Goal: Contribute content: Contribute content

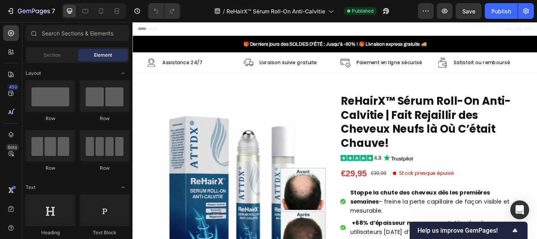
click at [487, 1] on div "7 Version history / ReHairX™ Sérum Roll-On Anti-Calvitie Published Preview Save…" at bounding box center [268, 11] width 537 height 22
click at [487, 3] on div "7 Version history / ReHairX™ Sérum Roll-On Anti-Calvitie Published Preview Save…" at bounding box center [268, 11] width 537 height 22
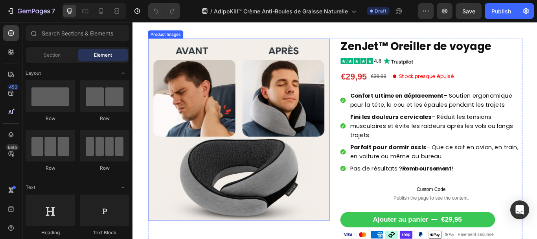
scroll to position [44, 0]
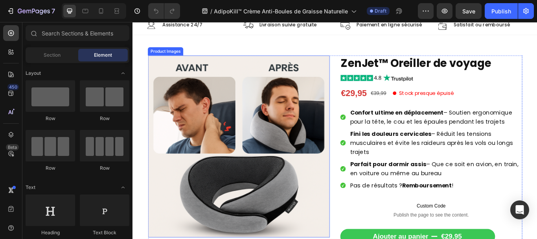
click at [299, 159] on img at bounding box center [256, 167] width 212 height 212
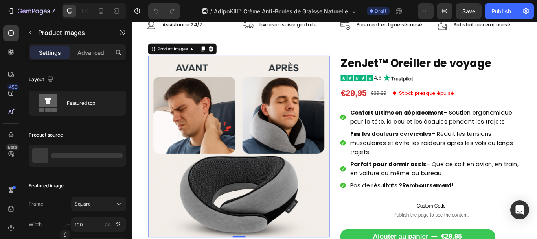
click at [175, 192] on img at bounding box center [256, 167] width 212 height 212
click at [187, 133] on img at bounding box center [256, 167] width 212 height 212
click at [188, 94] on img at bounding box center [256, 167] width 212 height 212
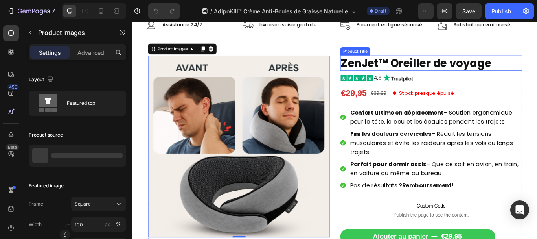
click at [417, 66] on h1 "ZenJet™ Oreiller de voyage" at bounding box center [481, 70] width 212 height 18
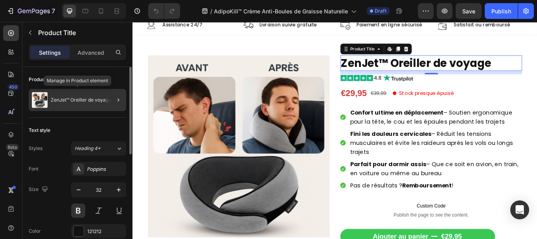
click at [75, 98] on p "ZenJet™ Oreiller de voyage" at bounding box center [81, 100] width 61 height 6
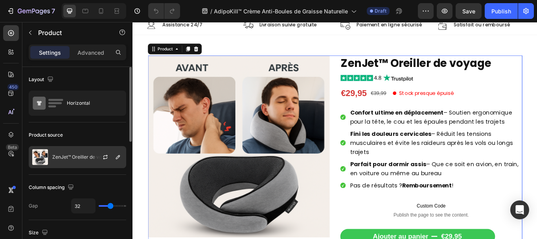
click at [38, 155] on img at bounding box center [40, 157] width 16 height 16
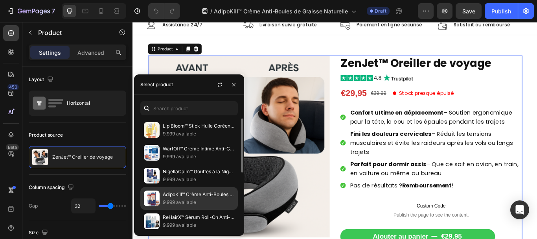
click at [151, 203] on img at bounding box center [152, 198] width 16 height 16
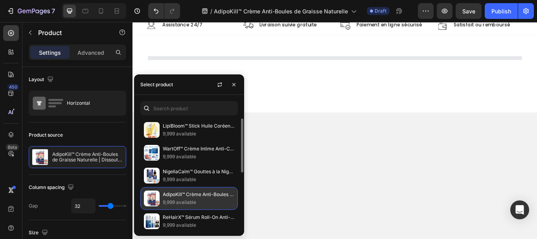
click at [151, 203] on img at bounding box center [152, 198] width 16 height 16
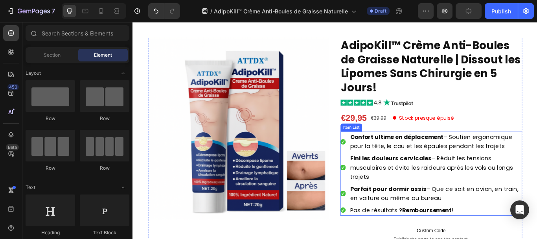
scroll to position [65, 0]
click at [495, 153] on span "Confort ultime en déplacement – Soutien ergonomique pour la tête, le cou et les…" at bounding box center [480, 161] width 189 height 20
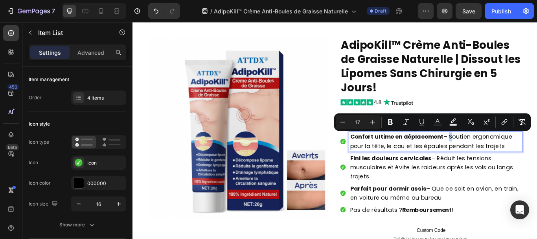
click at [496, 151] on span "Confort ultime en déplacement – Soutien ergonomique pour la tête, le cou et les…" at bounding box center [480, 161] width 189 height 20
copy span "–"
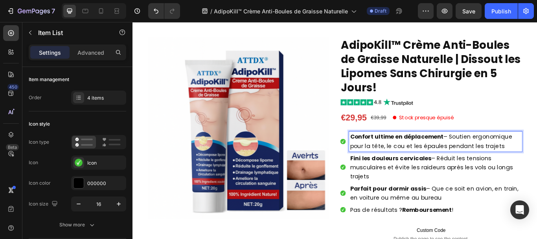
click at [453, 154] on strong "Confort ultime en déplacement" at bounding box center [440, 155] width 109 height 9
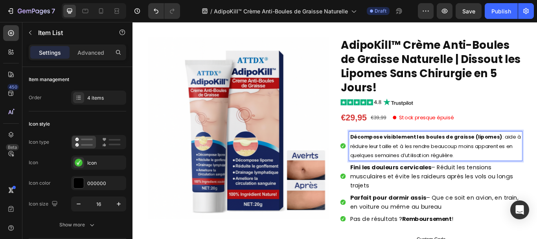
click at [537, 153] on p "Décompose visiblement les boules de graisse (lipomes) : aide à réduire leur tai…" at bounding box center [485, 167] width 199 height 32
click at [438, 164] on p "Décompose visiblement les boules de graisse (lipomes) – aide à réduire leur tai…" at bounding box center [485, 167] width 199 height 32
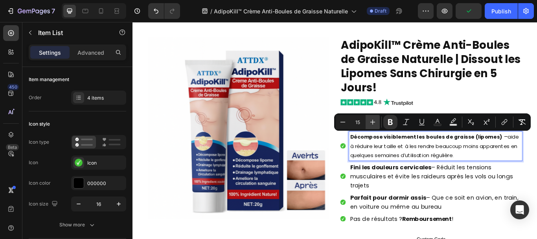
click at [373, 122] on icon "Editor contextual toolbar" at bounding box center [373, 122] width 8 height 8
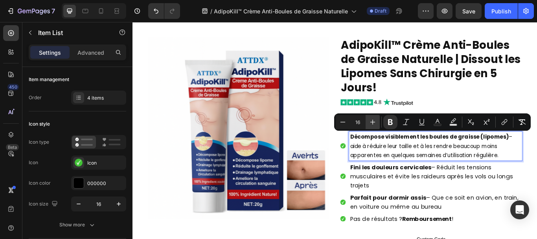
click at [373, 122] on icon "Editor contextual toolbar" at bounding box center [373, 122] width 8 height 8
type input "17"
click at [398, 197] on span "Fini les douleurs cervicales – Réduit les tensions musculaires et évite les rai…" at bounding box center [481, 201] width 190 height 31
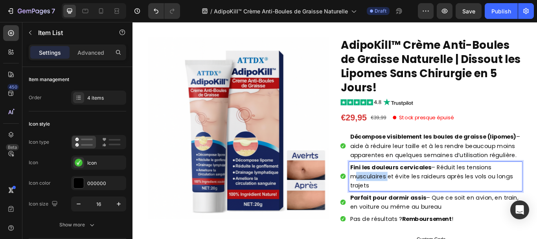
click at [398, 197] on span "Fini les douleurs cervicales – Réduit les tensions musculaires et évite les rai…" at bounding box center [481, 201] width 190 height 31
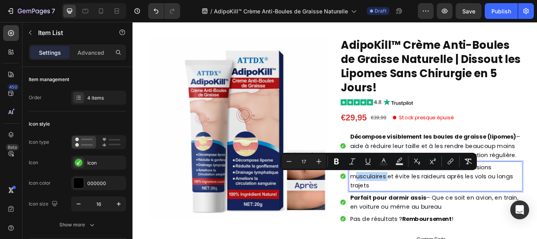
click at [398, 197] on span "Fini les douleurs cervicales – Réduit les tensions musculaires et évite les rai…" at bounding box center [481, 201] width 190 height 31
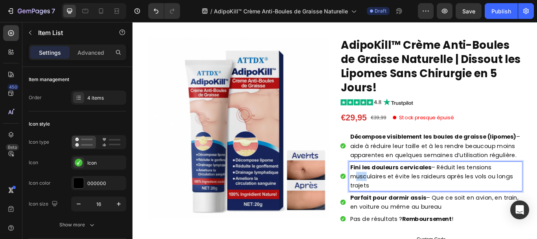
click at [398, 197] on span "Fini les douleurs cervicales – Réduit les tensions musculaires et évite les rai…" at bounding box center [481, 201] width 190 height 31
click at [535, 188] on p "Réduction rapide du gonflement et de l’inconfort : soulage les zones sensibles,…" at bounding box center [485, 196] width 199 height 21
click at [431, 210] on p "Rich Text Editor. Editing area: main" at bounding box center [485, 212] width 199 height 11
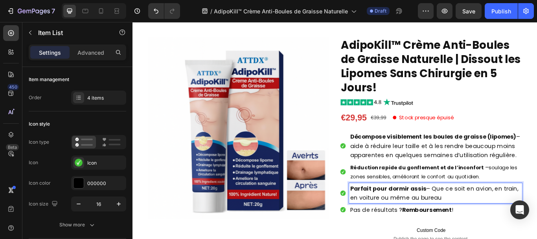
click at [441, 222] on span "Parfait pour dormir assis – Que ce soit en avion, en train, en voiture ou même …" at bounding box center [484, 221] width 196 height 20
click at [484, 212] on p "Drainage lymphatique renforcé : favorise l’élimination naturelle des déchets et…" at bounding box center [485, 221] width 199 height 21
click at [476, 192] on strong "Réduction rapide du gonflement et de l’inconfort" at bounding box center [464, 191] width 156 height 8
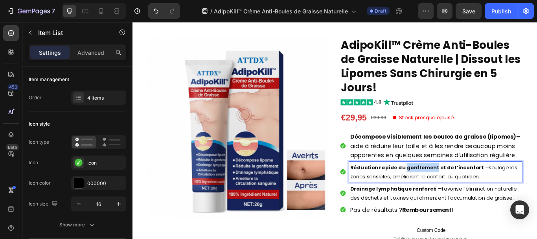
click at [476, 192] on strong "Réduction rapide du gonflement et de l’inconfort" at bounding box center [464, 191] width 156 height 8
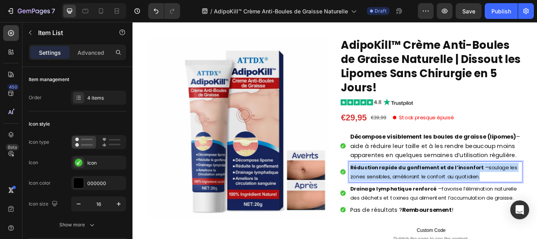
click at [476, 192] on strong "Réduction rapide du gonflement et de l’inconfort" at bounding box center [464, 191] width 156 height 8
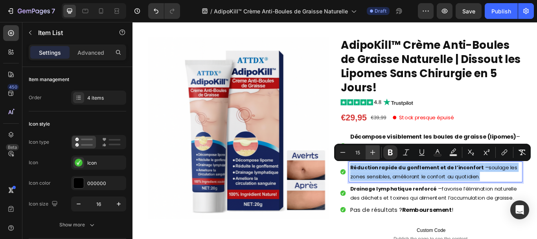
click at [373, 152] on icon "Editor contextual toolbar" at bounding box center [373, 152] width 5 height 5
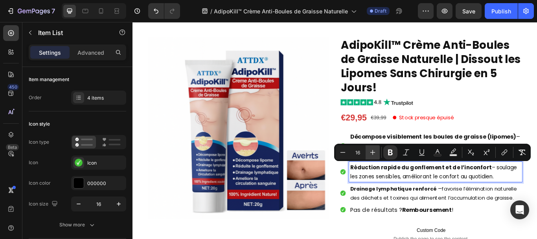
click at [373, 152] on icon "Editor contextual toolbar" at bounding box center [373, 152] width 5 height 5
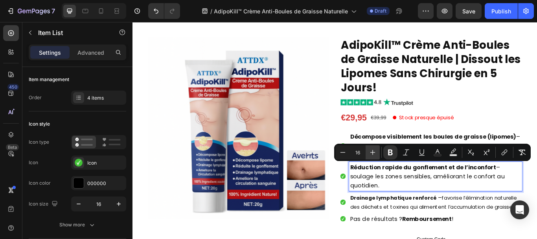
type input "17"
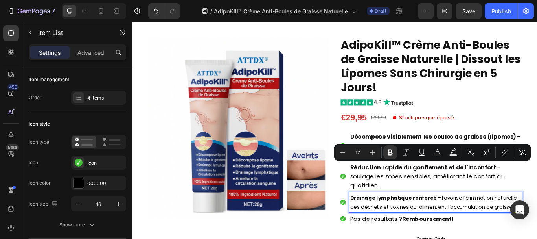
click at [413, 236] on p "Drainage lymphatique renforcé – favorise l’élimination naturelle des déchets et…" at bounding box center [485, 231] width 199 height 21
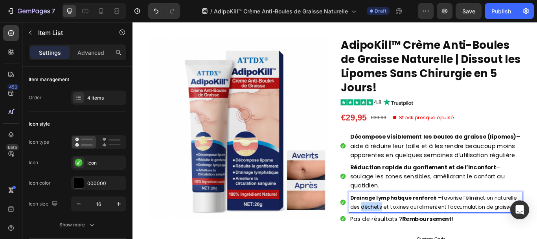
click at [413, 236] on p "Drainage lymphatique renforcé – favorise l’élimination naturelle des déchets et…" at bounding box center [485, 231] width 199 height 21
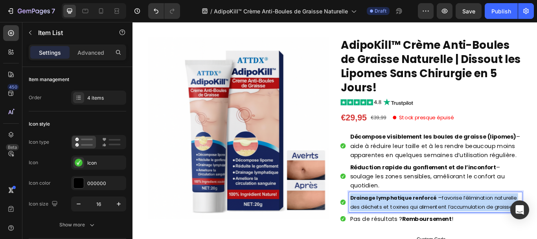
click at [413, 236] on p "Drainage lymphatique renforcé – favorise l’élimination naturelle des déchets et…" at bounding box center [485, 231] width 199 height 21
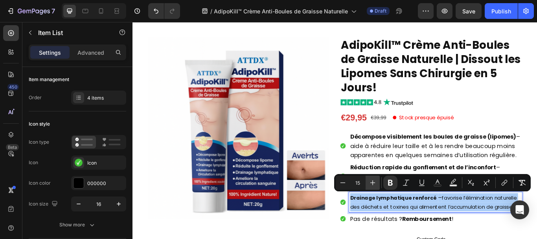
click at [372, 181] on icon "Editor contextual toolbar" at bounding box center [373, 183] width 8 height 8
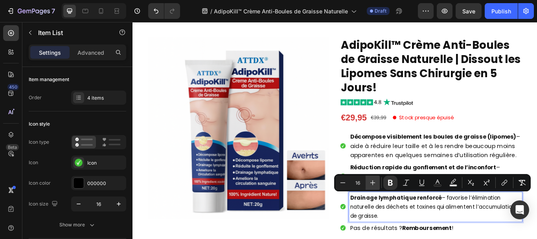
click at [372, 181] on icon "Editor contextual toolbar" at bounding box center [373, 183] width 8 height 8
type input "17"
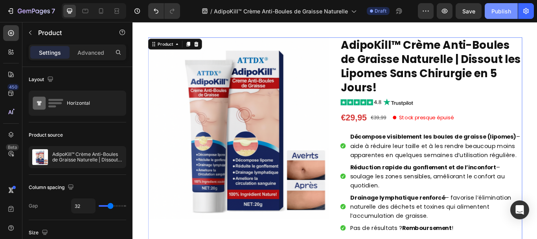
click at [505, 7] on div "Publish" at bounding box center [502, 11] width 20 height 8
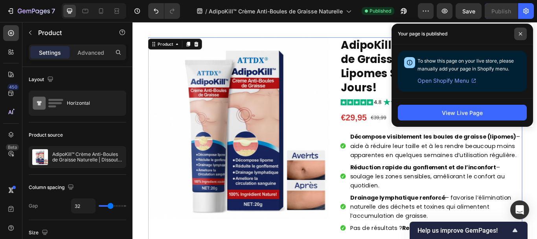
click at [522, 30] on span at bounding box center [521, 34] width 13 height 13
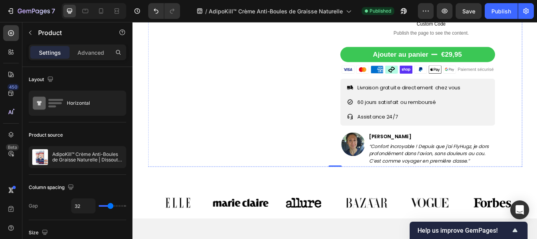
scroll to position [349, 0]
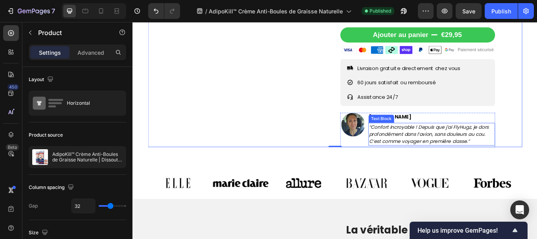
click at [415, 149] on icon "“Confort incroyable ! Depuis que j’ai FlyHugz, je dors profondément dans l’avio…" at bounding box center [478, 152] width 140 height 24
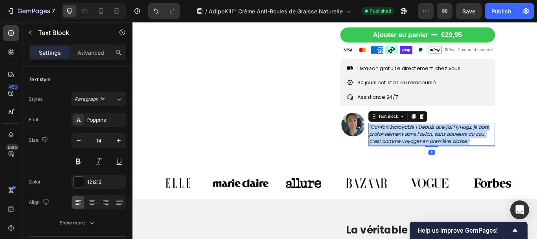
click at [415, 149] on icon "“Confort incroyable ! Depuis que j’ai FlyHugz, je dors profondément dans l’avio…" at bounding box center [478, 152] width 140 height 24
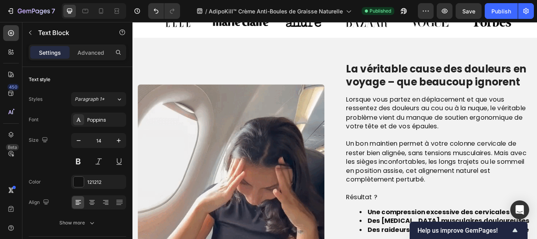
scroll to position [554, 0]
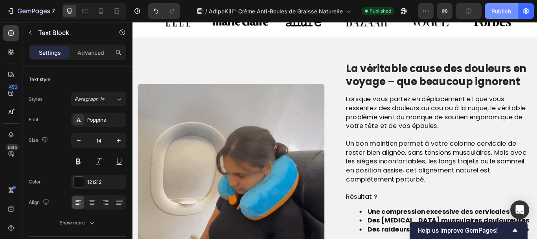
click at [502, 9] on div "Publish" at bounding box center [502, 11] width 20 height 8
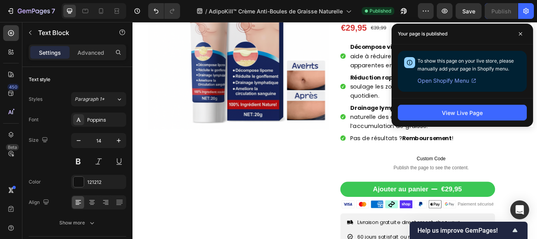
scroll to position [169, 0]
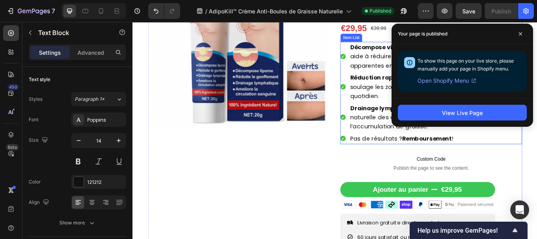
click at [390, 57] on div "Décompose visiblement les boules de graisse (lipomes) – aide à réduire leur tai…" at bounding box center [481, 104] width 212 height 119
click at [390, 45] on div "Item List" at bounding box center [387, 40] width 25 height 9
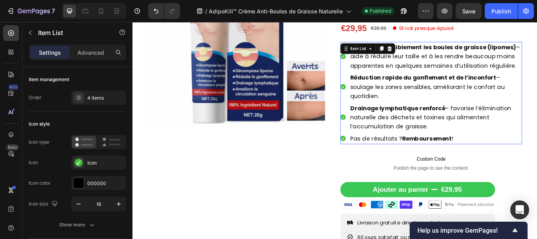
click at [390, 57] on div "Item List" at bounding box center [407, 53] width 64 height 13
drag, startPoint x: 390, startPoint y: 57, endPoint x: 390, endPoint y: 63, distance: 5.1
click at [390, 57] on div "Item List" at bounding box center [407, 53] width 64 height 13
click at [390, 63] on span "Décompose visiblement les boules de graisse (lipomes) – aide à réduire leur tai…" at bounding box center [485, 62] width 198 height 31
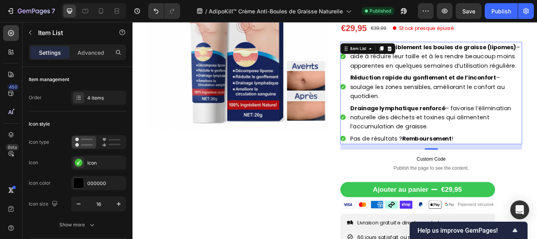
click at [390, 63] on span "Décompose visiblement les boules de graisse (lipomes) – aide à réduire leur tai…" at bounding box center [485, 62] width 198 height 31
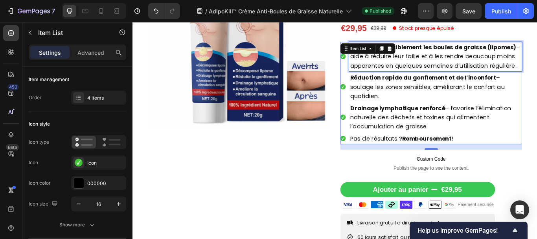
click at [390, 63] on span "Décompose visiblement les boules de graisse (lipomes) – aide à réduire leur tai…" at bounding box center [485, 62] width 198 height 31
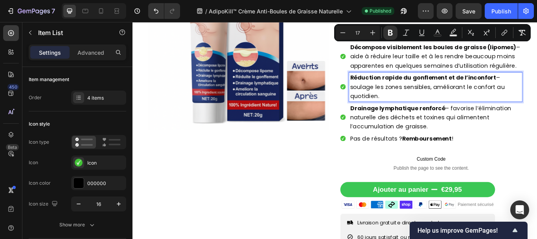
click at [396, 88] on strong "Réduction rapide du gonflement et de l’inconfort" at bounding box center [471, 86] width 170 height 9
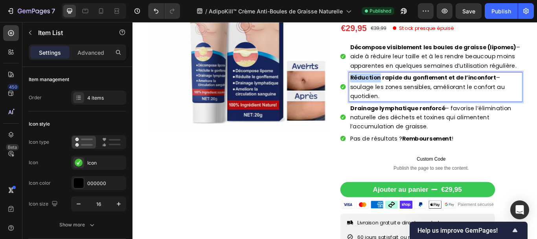
click at [396, 88] on strong "Réduction rapide du gonflement et de l’inconfort" at bounding box center [471, 86] width 170 height 9
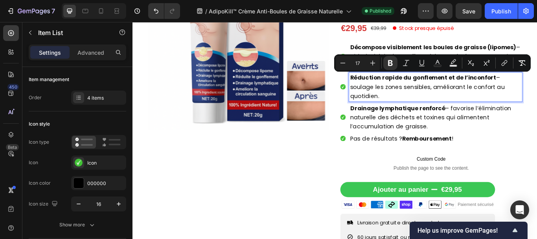
click at [410, 126] on strong "Drainage lymphatique renforcé" at bounding box center [441, 122] width 111 height 9
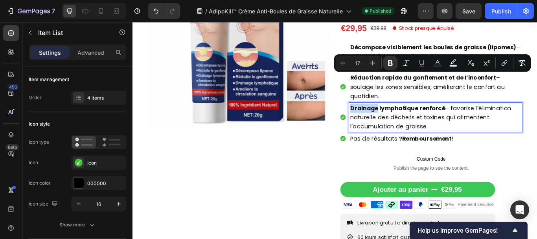
click at [410, 126] on strong "Drainage lymphatique renforcé" at bounding box center [441, 122] width 111 height 9
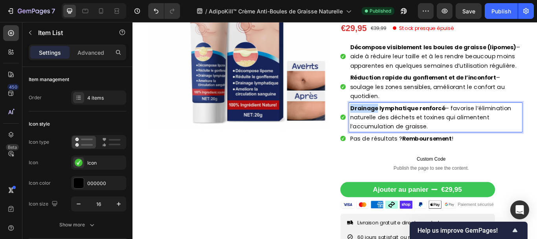
click at [410, 126] on strong "Drainage lymphatique renforcé" at bounding box center [441, 122] width 111 height 9
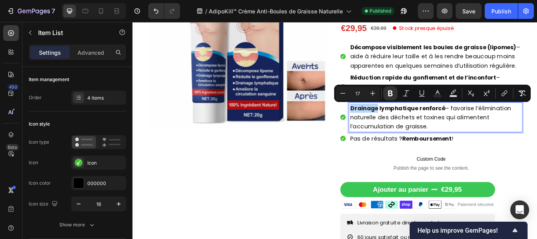
copy span "Drainage lymphatique renforcé – favorise l’élimination naturelle des déchets et…"
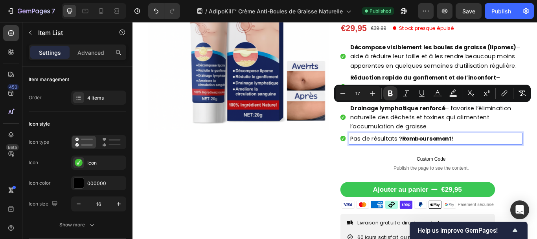
click at [401, 155] on span "Pas de résultats ? Remboursement !" at bounding box center [446, 157] width 120 height 9
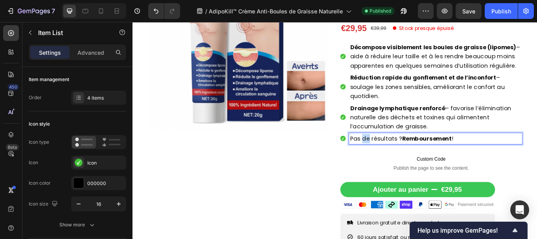
click at [401, 155] on span "Pas de résultats ? Remboursement !" at bounding box center [446, 157] width 120 height 9
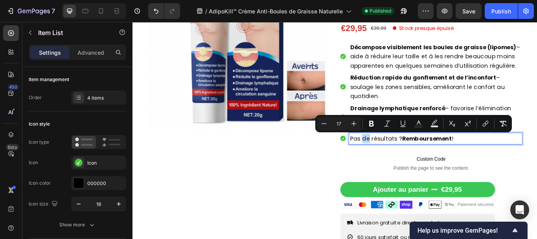
copy span "Pas de résultats ? Remboursement !"
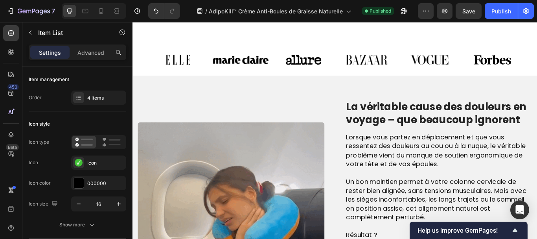
scroll to position [547, 0]
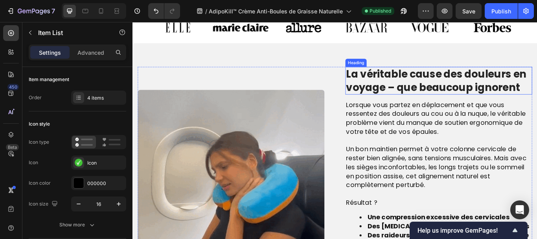
click at [399, 90] on h2 "La véritable cause des douleurs en voyage – que beaucoup ignorent" at bounding box center [490, 90] width 218 height 32
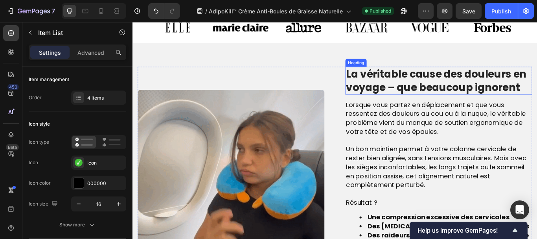
click at [399, 90] on h2 "La véritable cause des douleurs en voyage – que beaucoup ignorent" at bounding box center [490, 90] width 218 height 32
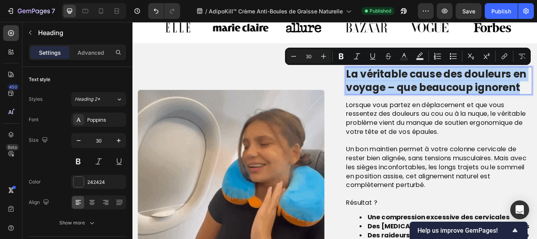
copy p "La véritable cause des douleurs en voyage – que beaucoup ignorent"
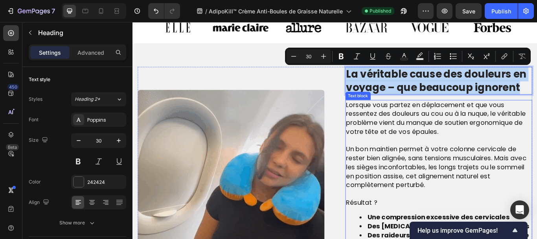
click at [446, 145] on span "Lorsque vous partez en déplacement et que vous ressentez des douleurs au cou ou…" at bounding box center [487, 134] width 210 height 42
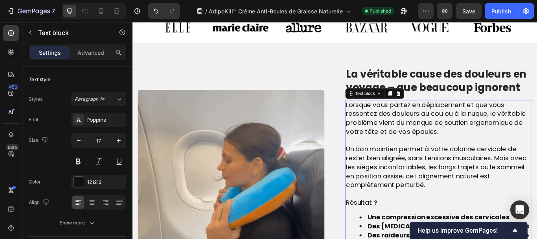
click at [425, 142] on span "Lorsque vous partez en déplacement et que vous ressentez des douleurs au cou ou…" at bounding box center [487, 134] width 210 height 42
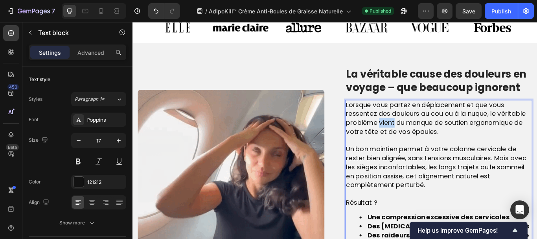
click at [425, 142] on span "Lorsque vous partez en déplacement et que vous ressentez des douleurs au cou ou…" at bounding box center [487, 134] width 210 height 42
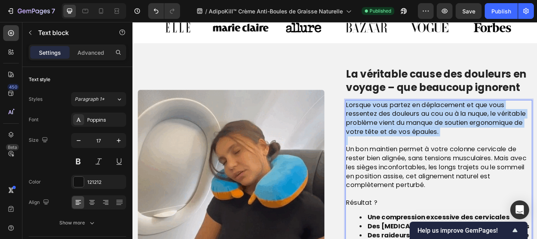
click at [425, 142] on span "Lorsque vous partez en déplacement et que vous ressentez des douleurs au cou ou…" at bounding box center [487, 134] width 210 height 42
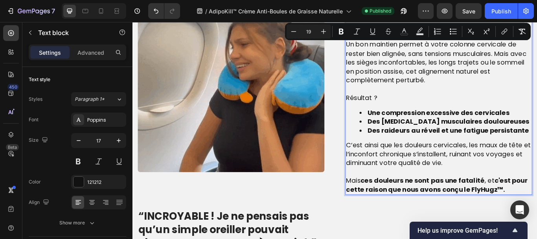
scroll to position [670, 0]
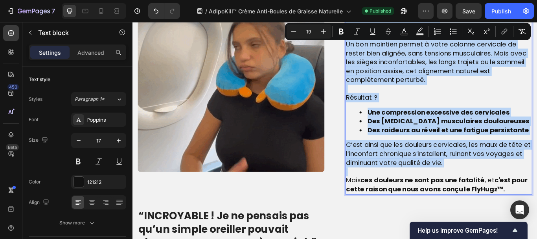
copy div "Lorsque vous partez en déplacement et que vous ressentez des douleurs au cou ou…"
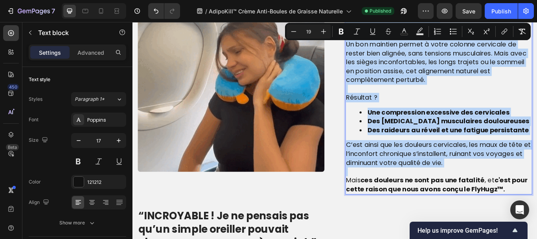
click at [404, 92] on span "Un bon maintien permet à votre colonne cervicale de rester bien alignée, sans t…" at bounding box center [487, 68] width 210 height 52
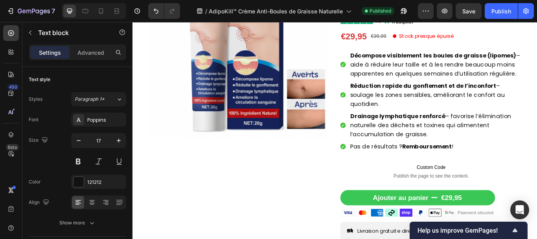
scroll to position [159, 0]
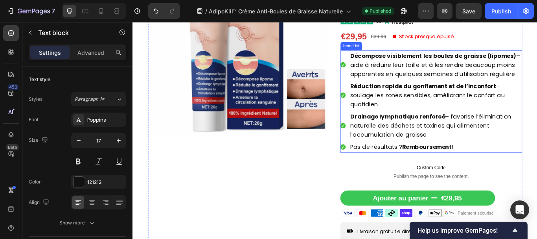
click at [403, 65] on strong "Décompose visiblement les boules de graisse (lipomes)" at bounding box center [483, 61] width 194 height 9
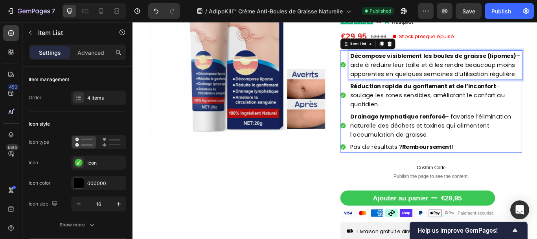
click at [403, 65] on strong "Décompose visiblement les boules de graisse (lipomes)" at bounding box center [483, 61] width 194 height 9
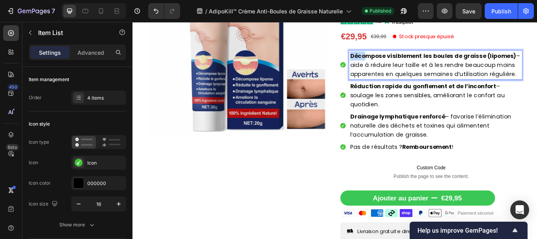
click at [403, 65] on strong "Décompose visiblement les boules de graisse (lipomes)" at bounding box center [483, 61] width 194 height 9
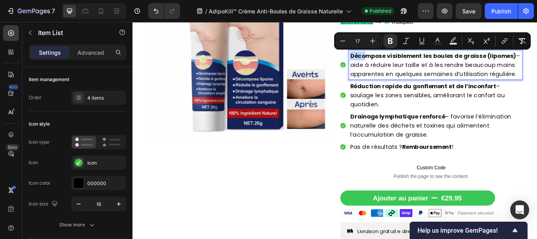
click at [403, 65] on strong "Décompose visiblement les boules de graisse (lipomes)" at bounding box center [483, 61] width 194 height 9
copy span "Décompose visiblement les boules de graisse (lipomes) – aide à réduire leur tai…"
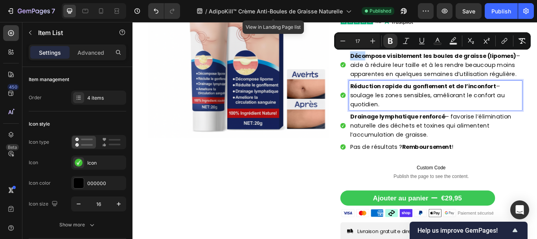
click at [395, 101] on strong "Réduction rapide du gonflement et de l’inconfort" at bounding box center [471, 96] width 170 height 9
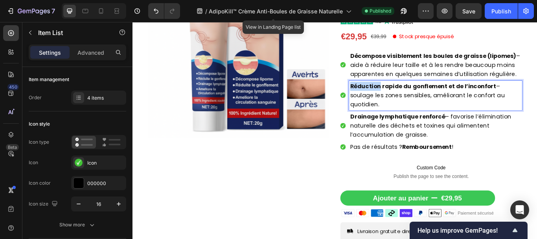
click at [395, 101] on strong "Réduction rapide du gonflement et de l’inconfort" at bounding box center [471, 96] width 170 height 9
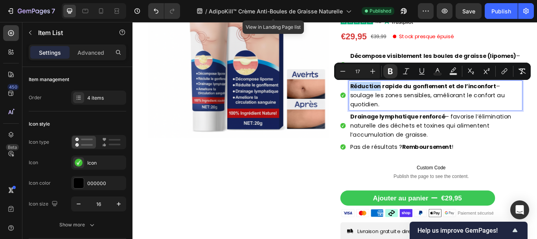
copy span "Réduction rapide du gonflement et de l’inconfort – soulage les zones sensibles,…"
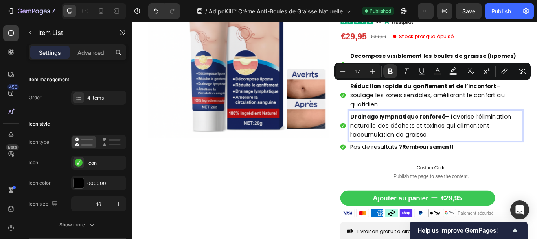
click at [402, 136] on strong "Drainage lymphatique renforcé" at bounding box center [441, 131] width 111 height 9
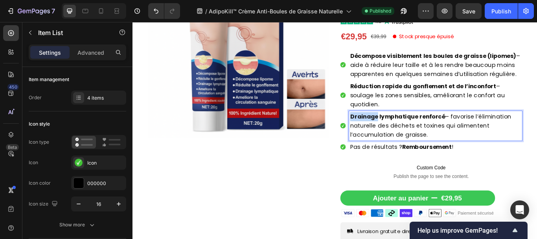
click at [402, 136] on strong "Drainage lymphatique renforcé" at bounding box center [441, 131] width 111 height 9
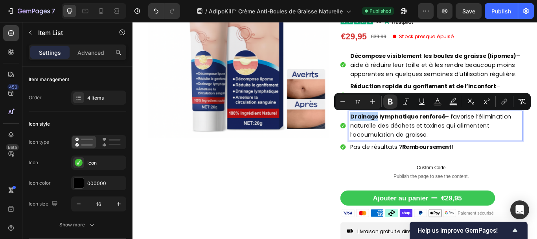
copy span "Drainage lymphatique renforcé – favorise l’élimination naturelle des déchets et…"
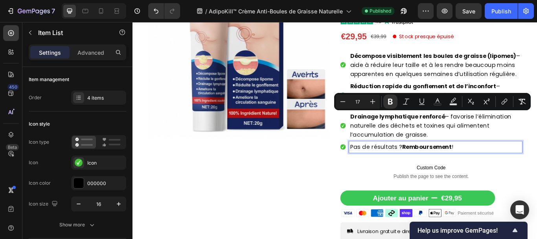
click at [387, 169] on span "Pas de résultats ? Remboursement !" at bounding box center [446, 167] width 120 height 9
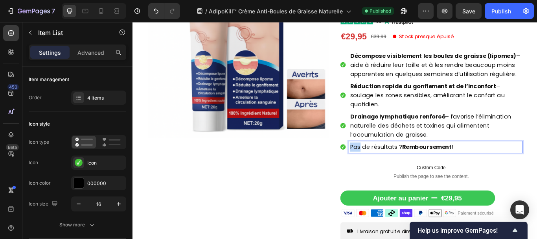
click at [387, 169] on span "Pas de résultats ? Remboursement !" at bounding box center [446, 167] width 120 height 9
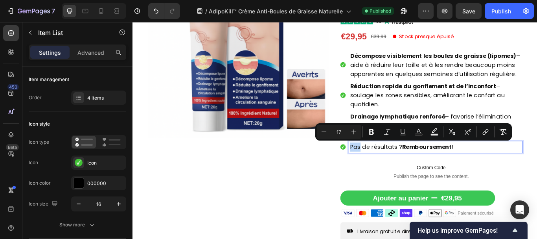
copy span "Pas de résultats ? Remboursement !"
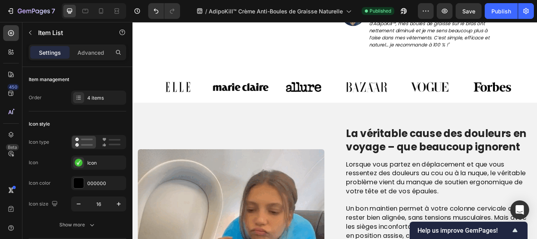
scroll to position [491, 0]
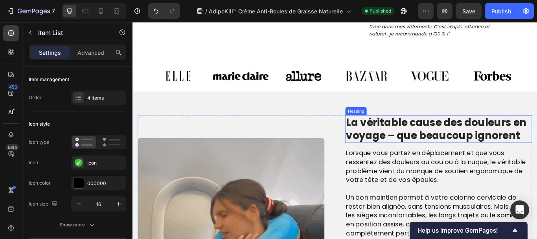
click at [400, 145] on h2 "La véritable cause des douleurs en voyage – que beaucoup ignorent" at bounding box center [490, 147] width 218 height 32
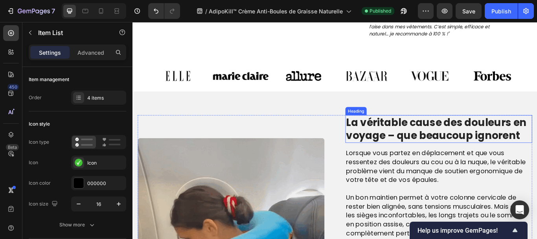
click at [400, 145] on h2 "La véritable cause des douleurs en voyage – que beaucoup ignorent" at bounding box center [490, 147] width 218 height 32
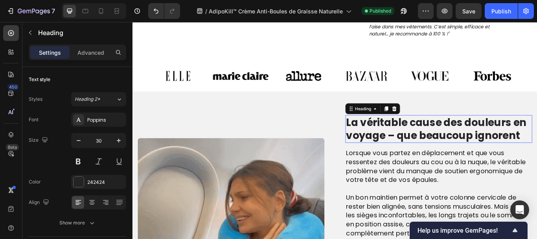
click at [400, 145] on p "La véritable cause des douleurs en voyage – que beaucoup ignorent" at bounding box center [490, 146] width 216 height 31
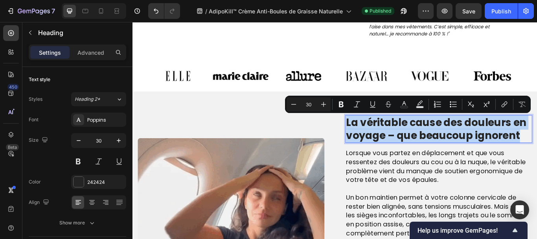
copy p "La véritable cause des douleurs en voyage – que beaucoup ignorent"
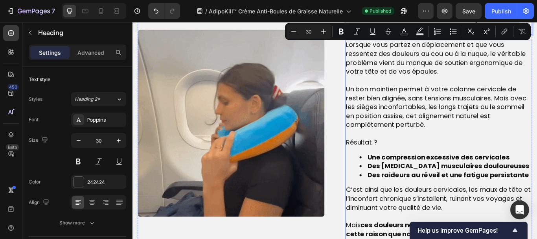
scroll to position [629, 0]
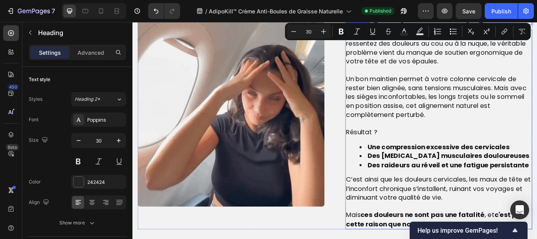
click at [421, 184] on strong "Des raideurs au réveil et une fatigue persistante" at bounding box center [501, 188] width 188 height 11
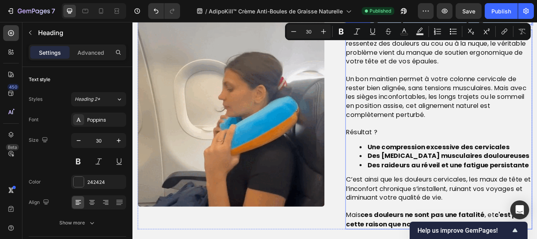
click at [421, 184] on strong "Des raideurs au réveil et une fatigue persistante" at bounding box center [501, 188] width 188 height 11
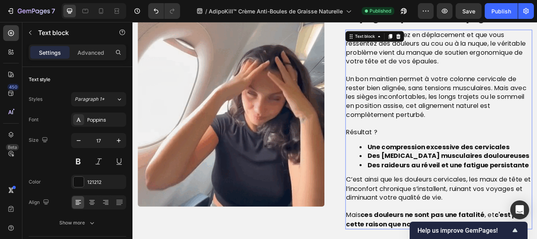
click at [421, 184] on strong "Des raideurs au réveil et une fatigue persistante" at bounding box center [501, 188] width 188 height 11
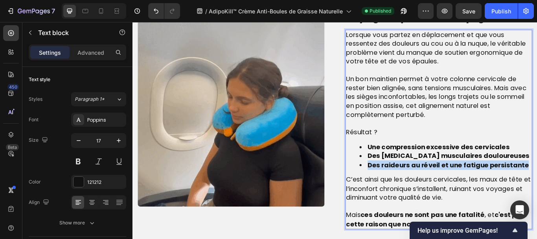
click at [421, 184] on strong "Des raideurs au réveil et une fatigue persistante" at bounding box center [501, 188] width 188 height 11
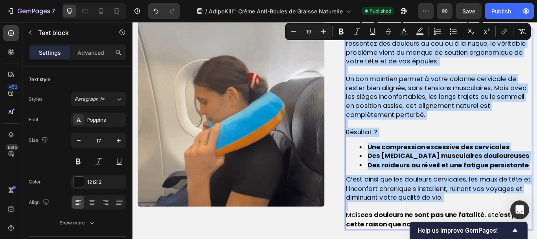
click at [465, 61] on span "Lorsque vous partez en déplacement et que vous ressentez des douleurs au cou ou…" at bounding box center [487, 52] width 210 height 42
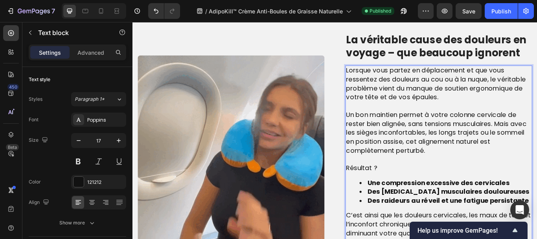
scroll to position [585, 0]
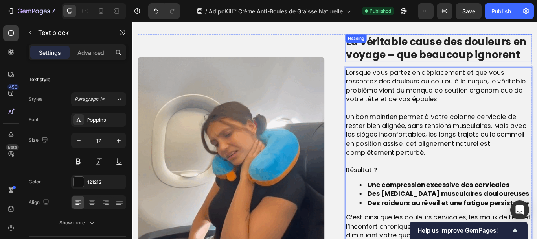
click at [435, 51] on p "La véritable cause des douleurs en voyage – que beaucoup ignorent" at bounding box center [490, 52] width 216 height 31
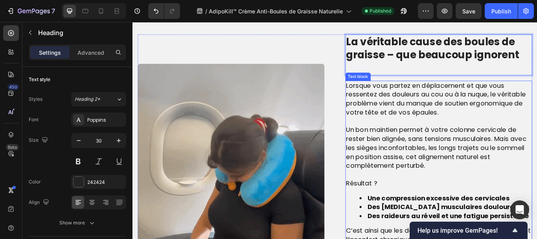
click at [452, 120] on span "Lorsque vous partez en déplacement et que vous ressentez des douleurs au cou ou…" at bounding box center [487, 112] width 210 height 42
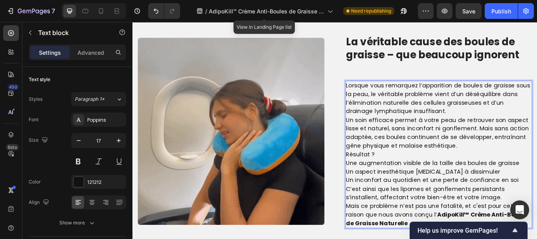
click at [419, 173] on p "Résultat ?" at bounding box center [490, 177] width 216 height 10
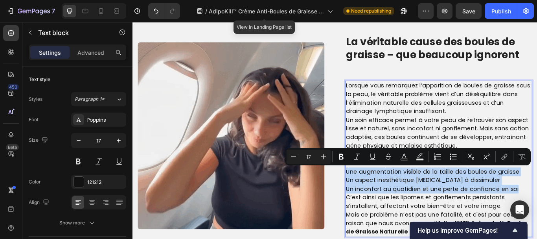
drag, startPoint x: 380, startPoint y: 194, endPoint x: 574, endPoint y: 218, distance: 195.4
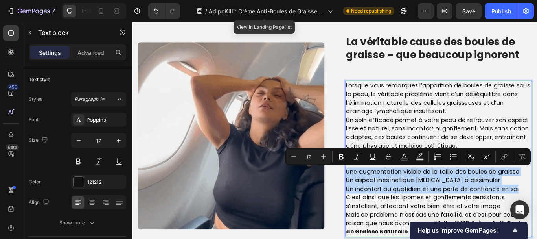
click at [537, 218] on p "Une augmentation visible de la taille des boules de graisse Un aspect inesthéti…" at bounding box center [490, 207] width 216 height 30
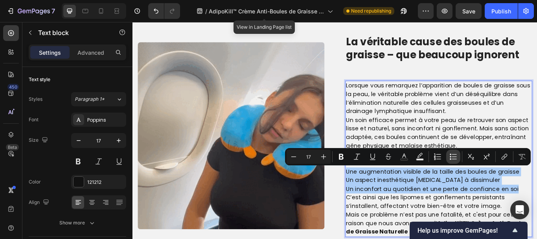
click at [456, 154] on icon "Editor contextual toolbar" at bounding box center [454, 154] width 5 height 0
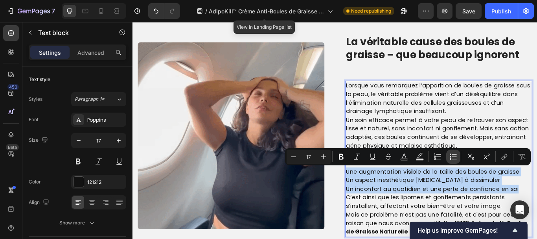
type input "17"
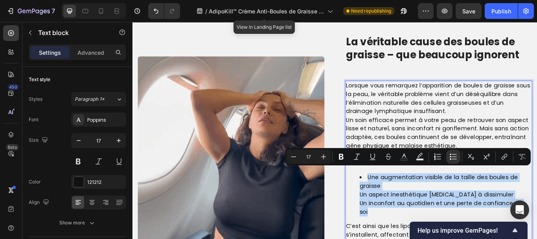
click at [391, 223] on ul "Une augmentation visible de la taille des boules de graisse Un aspect inesthéti…" at bounding box center [490, 223] width 216 height 50
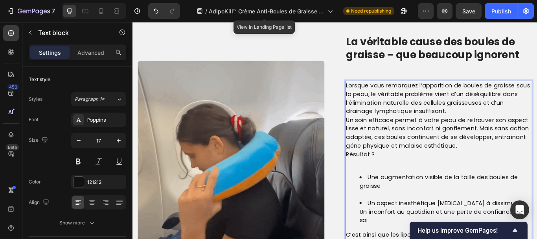
click at [390, 238] on ul "Une augmentation visible de la taille des boules de graisse Un aspect inesthéti…" at bounding box center [490, 228] width 216 height 60
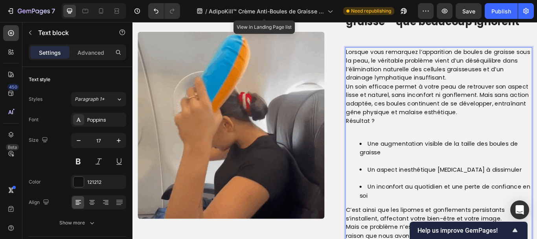
scroll to position [644, 0]
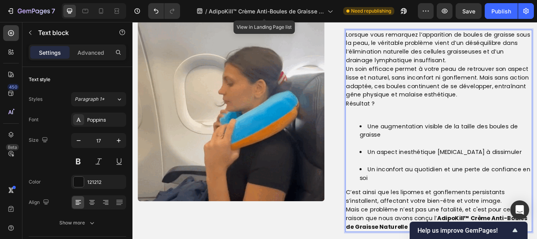
click at [405, 142] on li "Une augmentation visible de la taille des boules de graisse" at bounding box center [497, 154] width 201 height 30
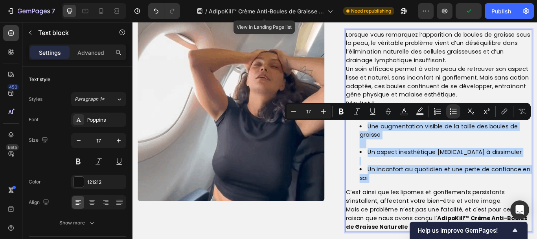
drag, startPoint x: 405, startPoint y: 142, endPoint x: 421, endPoint y: 205, distance: 64.1
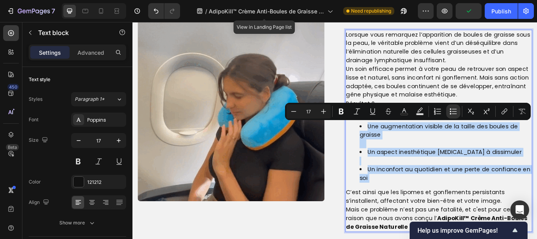
click at [421, 205] on ul "Une augmentation visible de la taille des boules de graisse Un aspect inesthéti…" at bounding box center [490, 174] width 216 height 70
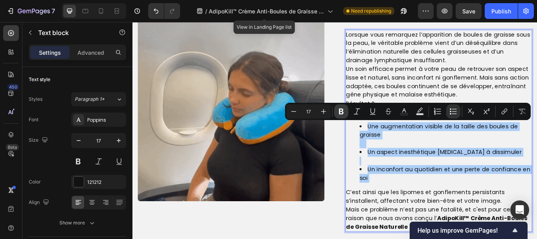
click at [343, 109] on icon "Editor contextual toolbar" at bounding box center [342, 111] width 8 height 8
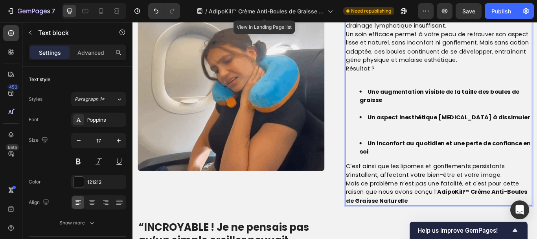
scroll to position [685, 0]
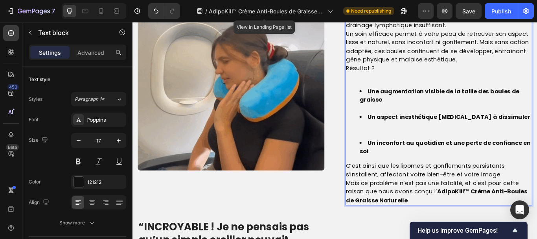
click at [537, 198] on p "C’est ainsi que les lipomes et gonflements persistants s’installent, affectant …" at bounding box center [490, 195] width 216 height 20
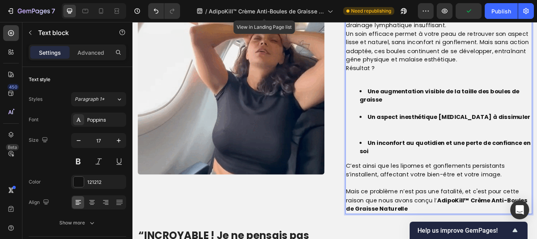
click at [434, 51] on p "Un soin efficace permet à votre peau de retrouver son aspect lisse et naturel, …" at bounding box center [490, 51] width 216 height 40
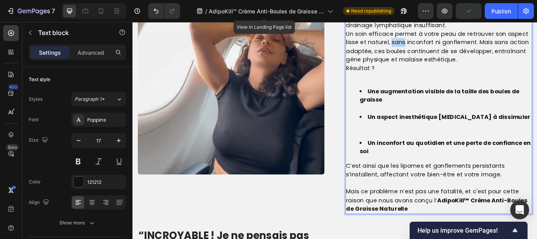
click at [434, 51] on p "Un soin efficace permet à votre peau de retrouver son aspect lisse et naturel, …" at bounding box center [490, 51] width 216 height 40
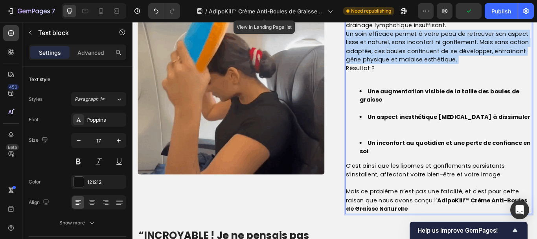
click at [434, 51] on p "Un soin efficace permet à votre peau de retrouver son aspect lisse et naturel, …" at bounding box center [490, 51] width 216 height 40
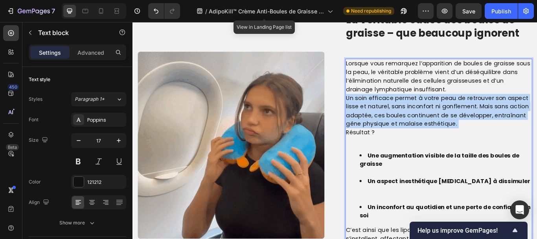
scroll to position [610, 0]
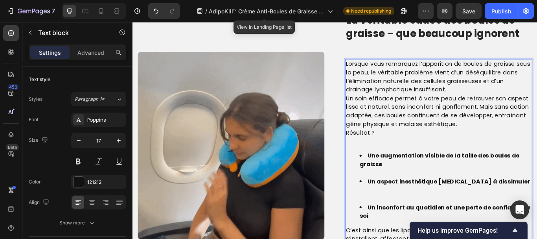
click at [426, 99] on p "Lorsque vous remarquez l’apparition de boules de graisse sous la peau, le vérit…" at bounding box center [490, 86] width 216 height 40
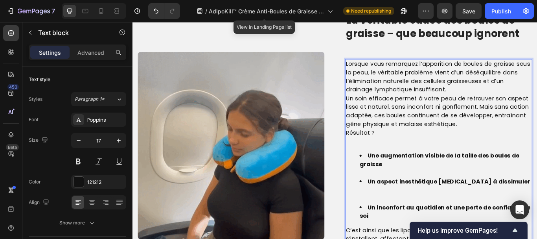
click at [426, 99] on p "Lorsque vous remarquez l’apparition de boules de graisse sous la peau, le vérit…" at bounding box center [490, 86] width 216 height 40
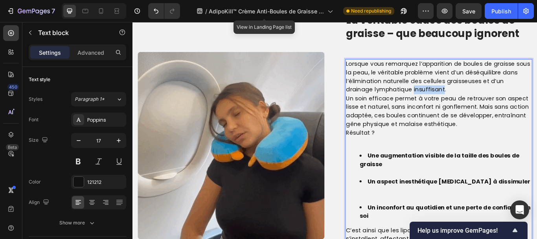
click at [426, 99] on p "Lorsque vous remarquez l’apparition de boules de graisse sous la peau, le vérit…" at bounding box center [490, 86] width 216 height 40
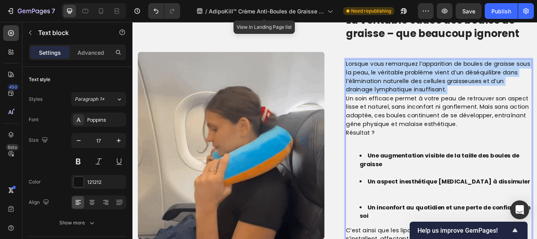
click at [426, 99] on p "Lorsque vous remarquez l’apparition de boules de graisse sous la peau, le vérit…" at bounding box center [490, 86] width 216 height 40
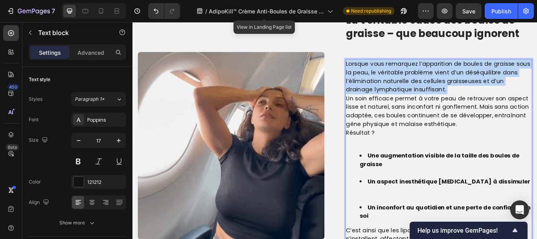
click at [426, 99] on p "Lorsque vous remarquez l’apparition de boules de graisse sous la peau, le vérit…" at bounding box center [490, 86] width 216 height 40
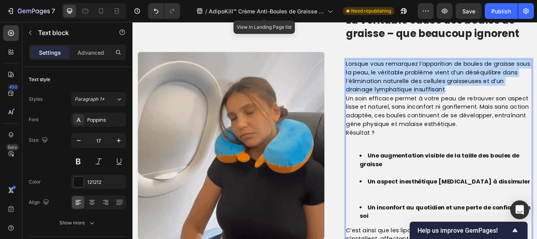
drag, startPoint x: 426, startPoint y: 99, endPoint x: 361, endPoint y: 55, distance: 78.8
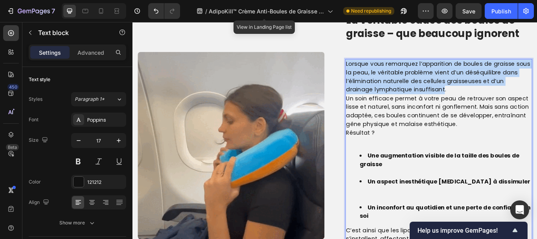
click at [361, 55] on div "Image La véritable cause des boules de graisse – que beaucoup ignorent Heading …" at bounding box center [368, 166] width 460 height 310
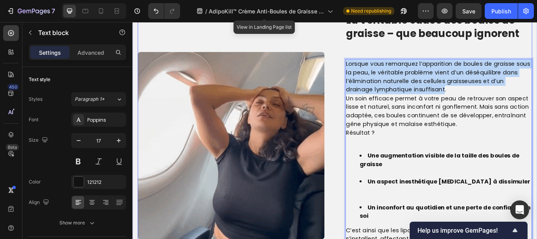
click at [361, 55] on div "Image La véritable cause des boules de graisse – que beaucoup ignorent Heading …" at bounding box center [368, 166] width 460 height 310
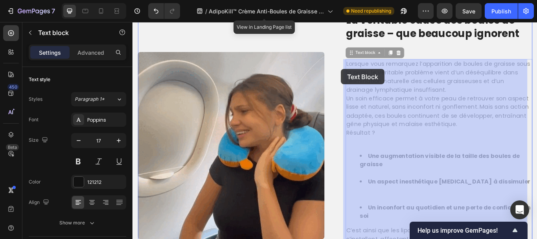
drag, startPoint x: 384, startPoint y: 67, endPoint x: 376, endPoint y: 77, distance: 12.8
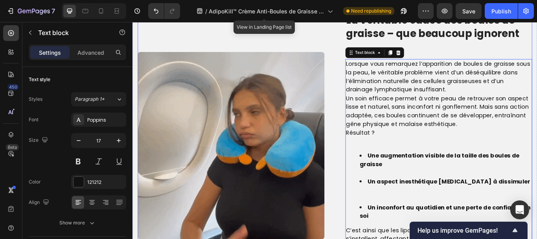
click at [376, 77] on div "Image La véritable cause des boules de graisse – que beaucoup ignorent Heading …" at bounding box center [368, 166] width 460 height 310
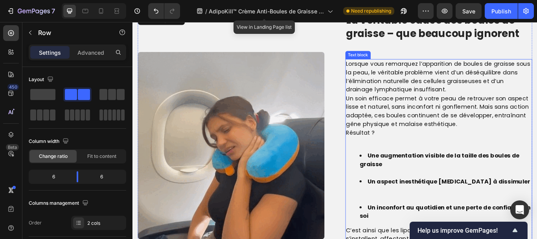
click at [387, 72] on p "Lorsque vous remarquez l’apparition de boules de graisse sous la peau, le vérit…" at bounding box center [490, 86] width 216 height 40
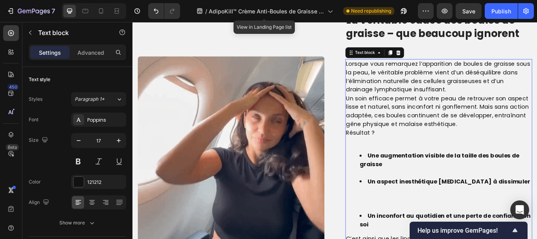
scroll to position [615, 0]
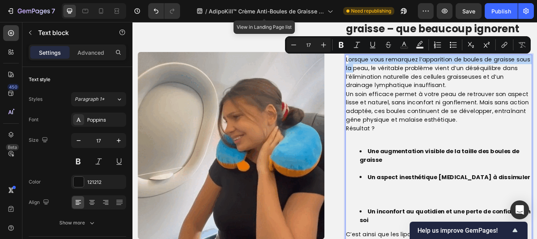
drag, startPoint x: 387, startPoint y: 72, endPoint x: 382, endPoint y: 63, distance: 10.4
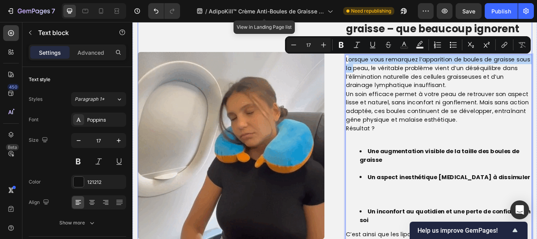
click at [377, 63] on div "Image La véritable cause des boules de graisse – que beaucoup ignorent Heading …" at bounding box center [368, 166] width 460 height 320
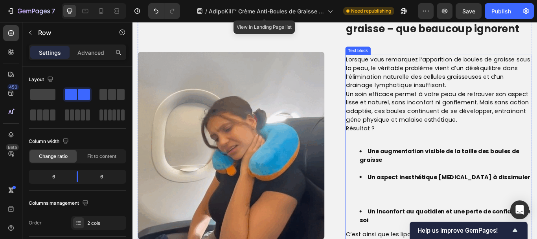
click at [382, 64] on p "Lorsque vous remarquez l’apparition de boules de graisse sous la peau, le vérit…" at bounding box center [490, 81] width 216 height 40
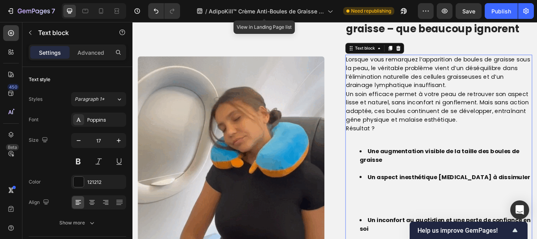
scroll to position [620, 0]
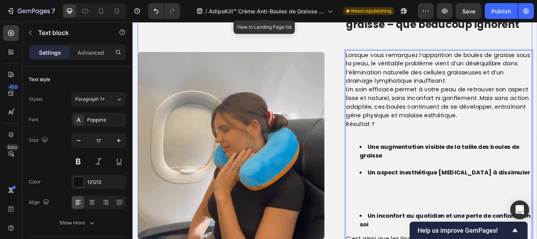
drag, startPoint x: 382, startPoint y: 64, endPoint x: 372, endPoint y: 61, distance: 10.2
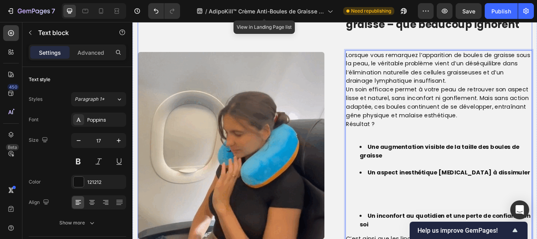
click at [372, 61] on div "Image La véritable cause des boules de graisse – que beaucoup ignorent Heading …" at bounding box center [368, 166] width 460 height 330
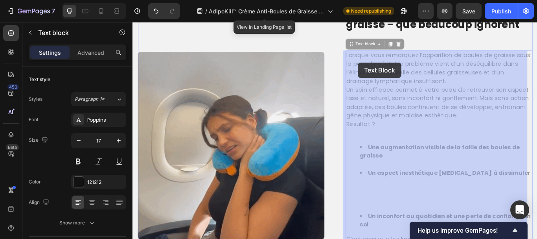
drag, startPoint x: 379, startPoint y: 57, endPoint x: 395, endPoint y: 69, distance: 20.2
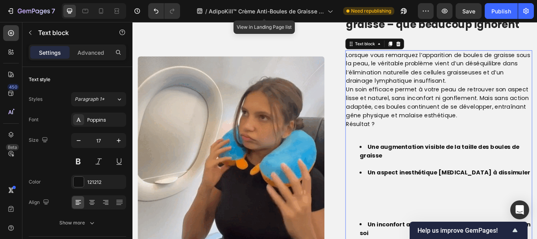
scroll to position [625, 0]
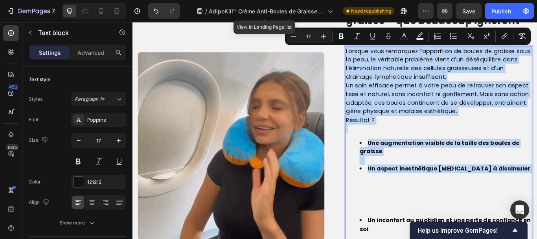
drag, startPoint x: 380, startPoint y: 55, endPoint x: 501, endPoint y: 202, distance: 190.3
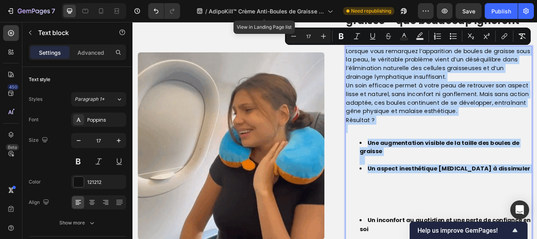
click at [501, 202] on div "Lorsque vous remarquez l’apparition de boules de graisse sous la peau, le vérit…" at bounding box center [490, 193] width 218 height 286
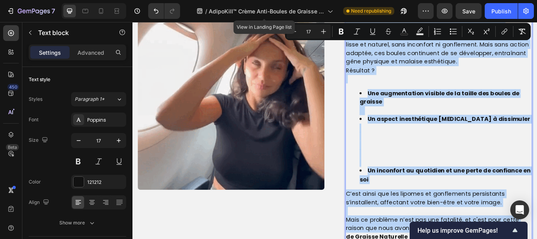
scroll to position [685, 0]
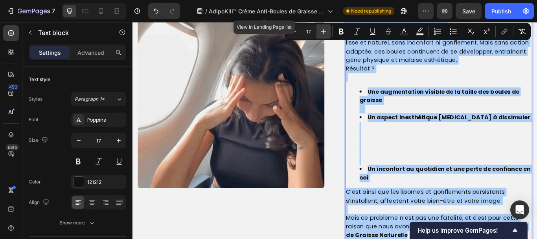
click at [321, 30] on icon "Editor contextual toolbar" at bounding box center [324, 32] width 8 height 8
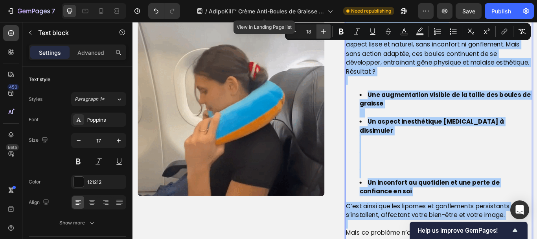
scroll to position [694, 0]
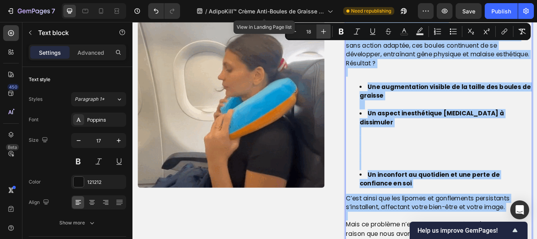
click at [321, 30] on icon "Editor contextual toolbar" at bounding box center [324, 32] width 8 height 8
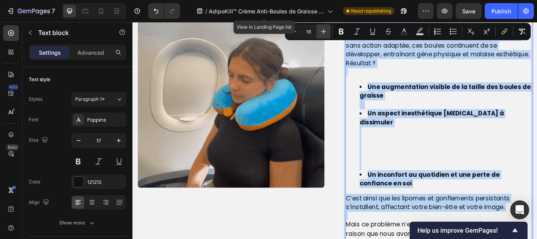
type input "19"
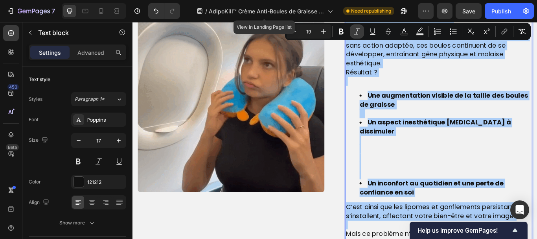
click at [356, 27] on button "Italic" at bounding box center [357, 31] width 14 height 14
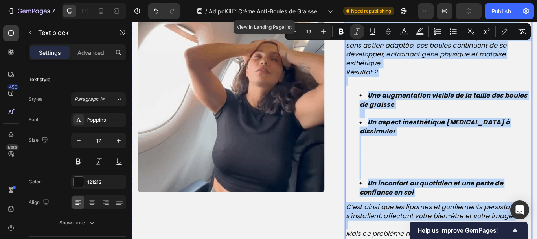
click at [350, 238] on div "Image" at bounding box center [247, 111] width 218 height 369
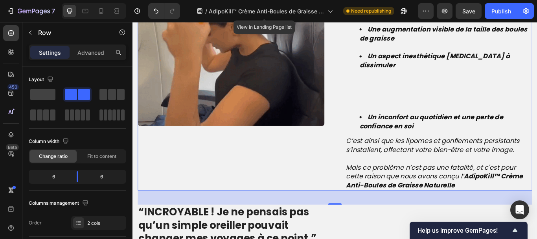
scroll to position [771, 0]
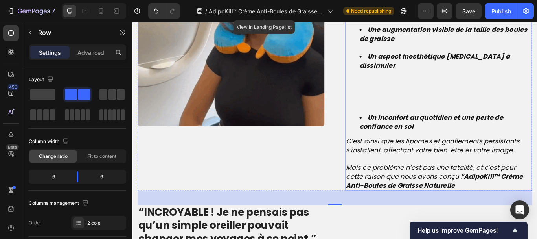
click at [460, 155] on icon "C’est ainsi que les lipomes et gonflements persistants s’installent, affectant …" at bounding box center [483, 165] width 203 height 21
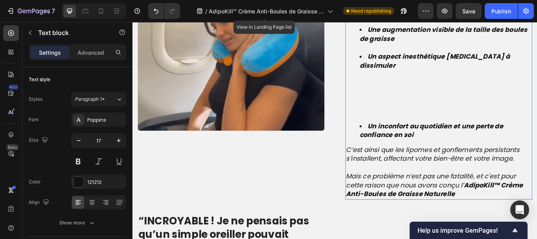
click at [460, 166] on icon "C’est ainsi que les lipomes et gonflements persistants s’installent, affectant …" at bounding box center [483, 176] width 203 height 21
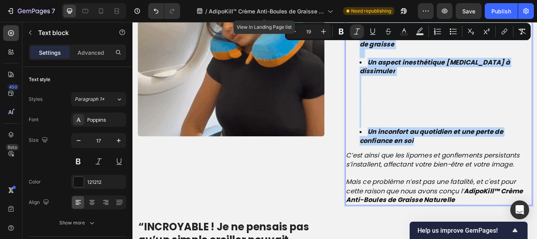
scroll to position [716, 0]
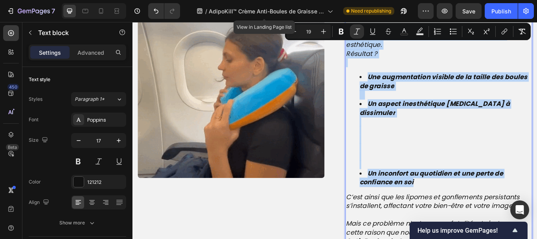
click at [382, 221] on icon "C’est ainsi que les lipomes et gonflements persistants s’installent, affectant …" at bounding box center [483, 231] width 203 height 21
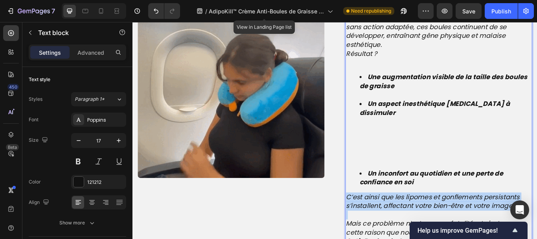
click at [382, 221] on icon "C’est ainsi que les lipomes et gonflements persistants s’installent, affectant …" at bounding box center [483, 231] width 203 height 21
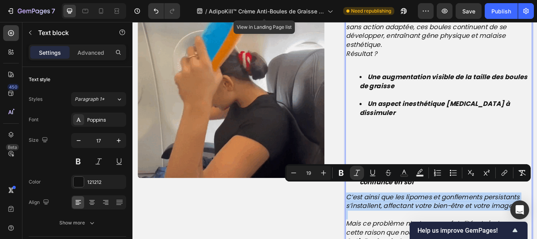
click at [382, 221] on icon "C’est ainsi que les lipomes et gonflements persistants s’installent, affectant …" at bounding box center [483, 231] width 203 height 21
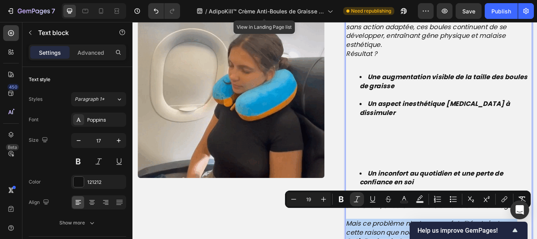
drag, startPoint x: 390, startPoint y: 263, endPoint x: 390, endPoint y: 247, distance: 16.1
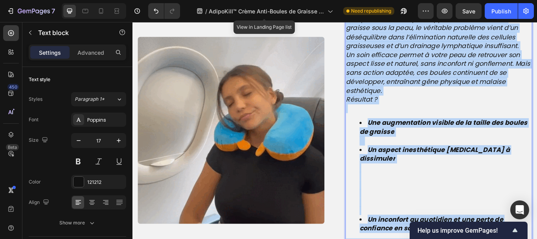
scroll to position [653, 0]
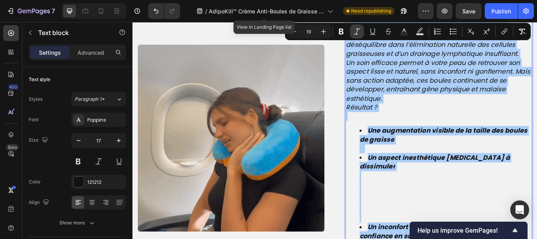
click at [354, 27] on button "Italic" at bounding box center [357, 31] width 14 height 14
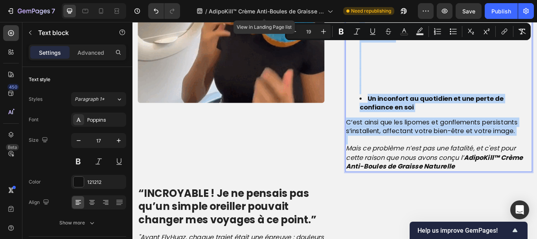
scroll to position [804, 0]
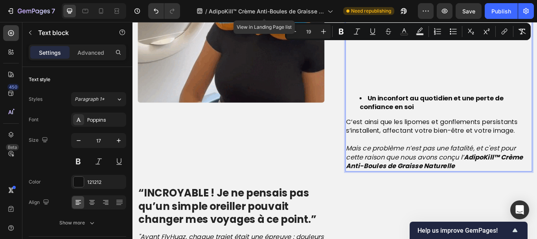
click at [390, 164] on icon "Mais ce problème n’est pas une fatalité, et c'est pour cette raison que nous av…" at bounding box center [485, 179] width 207 height 31
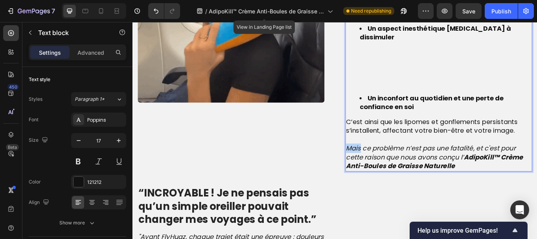
click at [390, 164] on icon "Mais ce problème n’est pas une fatalité, et c'est pour cette raison que nous av…" at bounding box center [485, 179] width 207 height 31
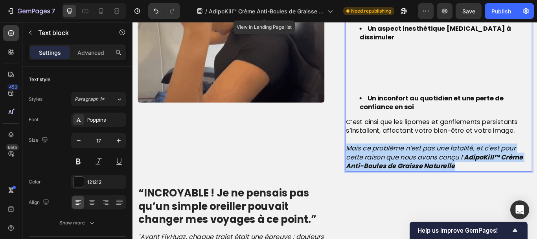
click at [390, 164] on icon "Mais ce problème n’est pas une fatalité, et c'est pour cette raison que nous av…" at bounding box center [485, 179] width 207 height 31
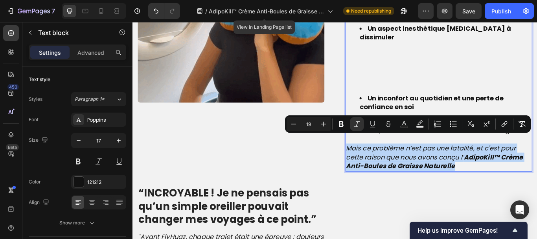
click at [390, 164] on icon "Mais ce problème n’est pas une fatalité, et c'est pour cette raison que nous av…" at bounding box center [485, 179] width 207 height 31
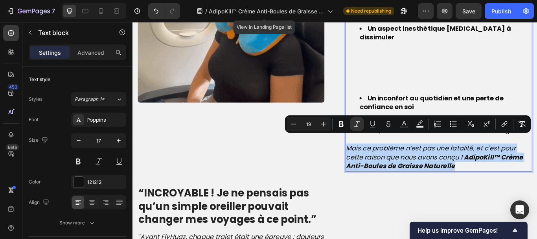
click at [390, 164] on icon "Mais ce problème n’est pas une fatalité, et c'est pour cette raison que nous av…" at bounding box center [485, 179] width 207 height 31
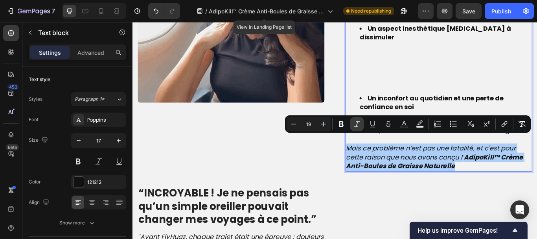
click at [358, 120] on icon "Editor contextual toolbar" at bounding box center [357, 124] width 8 height 8
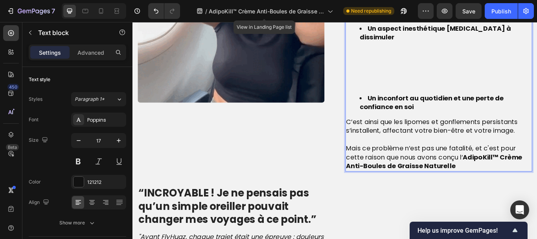
click at [422, 59] on li "Un aspect inesthétique [MEDICAL_DATA] à dissimuler" at bounding box center [497, 65] width 201 height 81
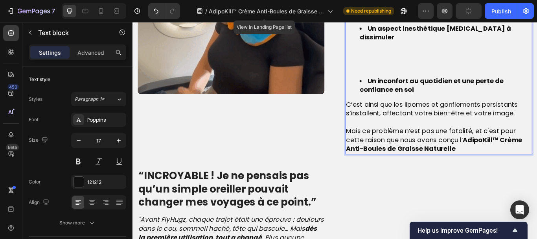
click at [418, 59] on li "Un aspect inesthétique [MEDICAL_DATA] à dissimuler ⁠⁠⁠⁠⁠⁠⁠" at bounding box center [497, 55] width 201 height 61
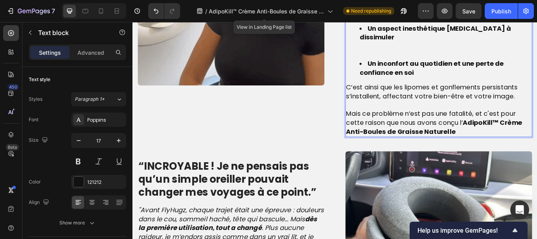
click at [407, 41] on li "Un aspect inesthétique [MEDICAL_DATA] à dissimuler ⁠⁠⁠⁠⁠⁠⁠" at bounding box center [497, 45] width 201 height 41
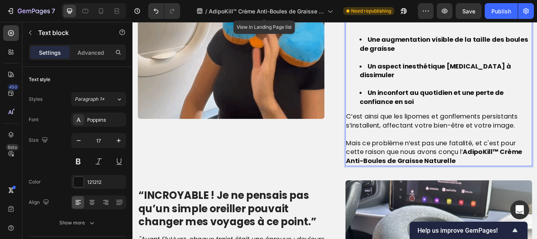
scroll to position [758, 0]
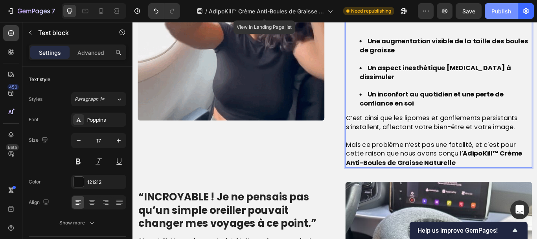
click at [506, 11] on div "Publish" at bounding box center [502, 11] width 20 height 8
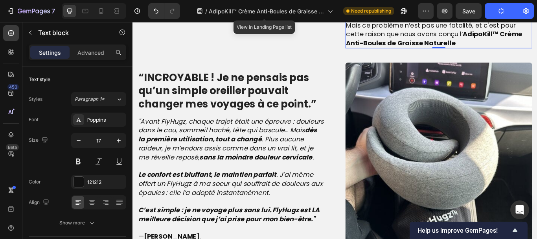
scroll to position [897, 0]
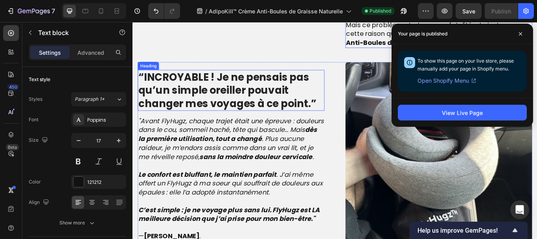
click at [214, 84] on strong "“INCROYABLE ! Je ne pensais pas qu’un simple oreiller pouvait changer mes voyag…" at bounding box center [243, 102] width 208 height 48
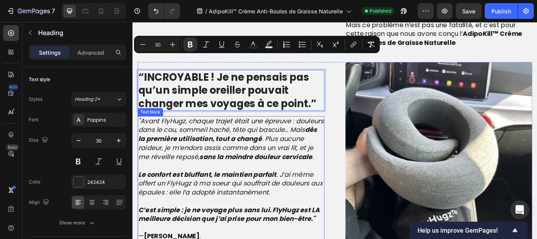
click at [281, 143] on strong "dès la première utilisation, tout a changé" at bounding box center [243, 152] width 209 height 21
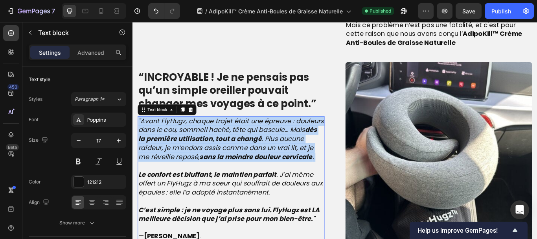
click at [281, 143] on strong "dès la première utilisation, tout a changé" at bounding box center [243, 152] width 209 height 21
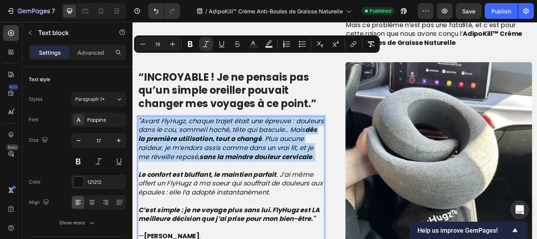
scroll to position [952, 0]
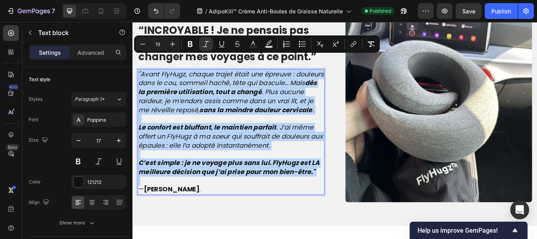
click at [267, 78] on icon ""Avant FlyHugz, chaque trajet était une épreuve : douleurs dans le cou, sommeil…" at bounding box center [247, 104] width 216 height 52
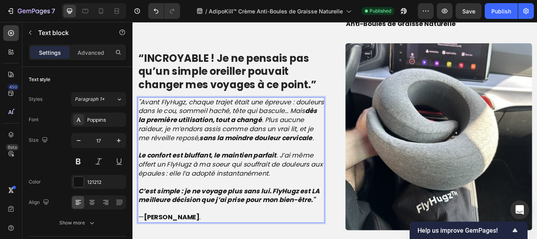
scroll to position [919, 0]
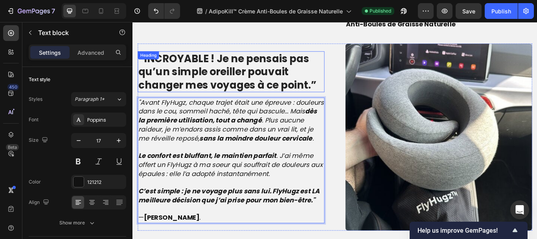
click at [264, 59] on strong "“INCROYABLE ! Je ne pensais pas qu’un simple oreiller pouvait changer mes voyag…" at bounding box center [243, 80] width 208 height 48
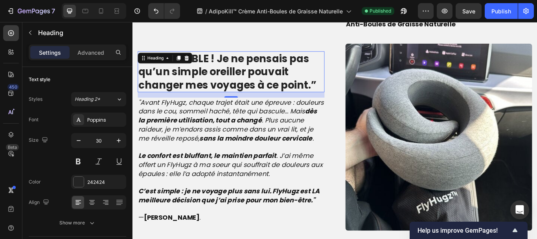
click at [264, 59] on strong "“INCROYABLE ! Je ne pensais pas qu’un simple oreiller pouvait changer mes voyag…" at bounding box center [243, 80] width 208 height 48
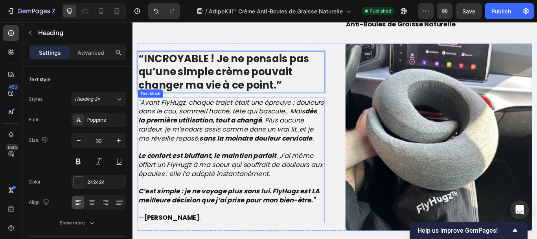
click at [168, 121] on strong "dès la première utilisation, tout a changé" at bounding box center [243, 131] width 209 height 21
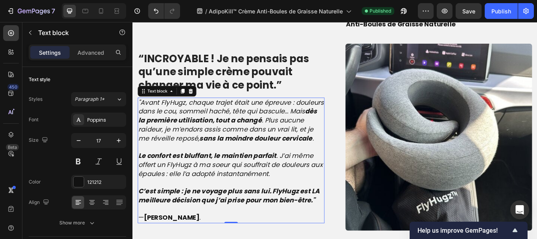
click at [168, 121] on strong "dès la première utilisation, tout a changé" at bounding box center [243, 131] width 209 height 21
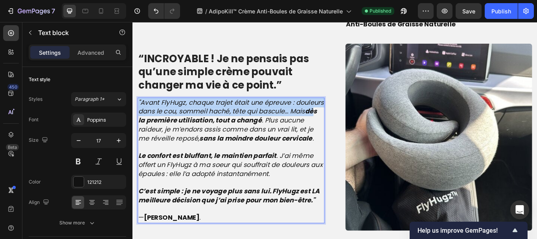
click at [168, 121] on strong "dès la première utilisation, tout a changé" at bounding box center [243, 131] width 209 height 21
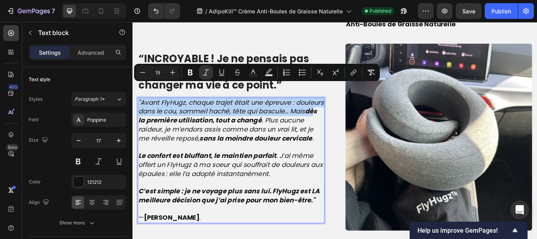
click at [168, 121] on strong "dès la première utilisation, tout a changé" at bounding box center [243, 131] width 209 height 21
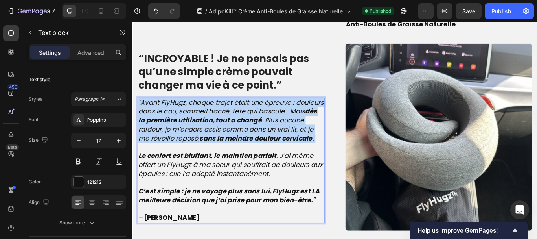
click at [168, 121] on strong "dès la première utilisation, tout a changé" at bounding box center [243, 131] width 209 height 21
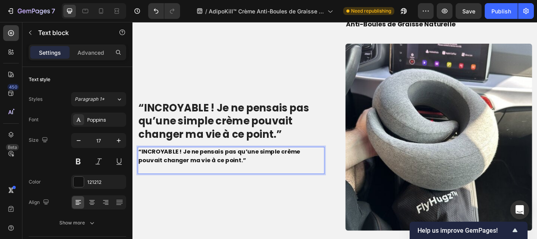
scroll to position [982, 0]
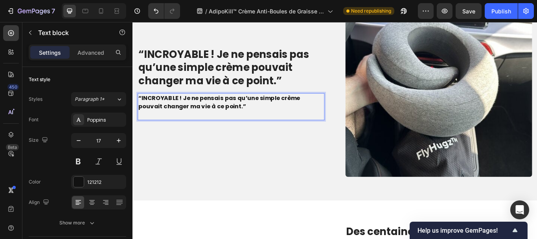
click at [264, 107] on p "“INCROYABLE ! Je ne pensais pas qu’une simple crème pouvait changer ma vie à ce…" at bounding box center [247, 121] width 216 height 30
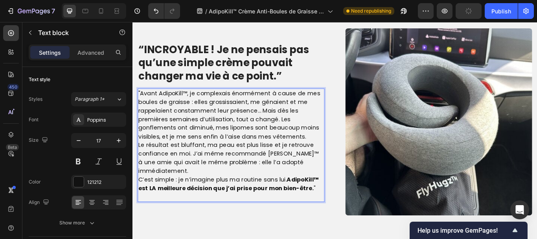
scroll to position [932, 0]
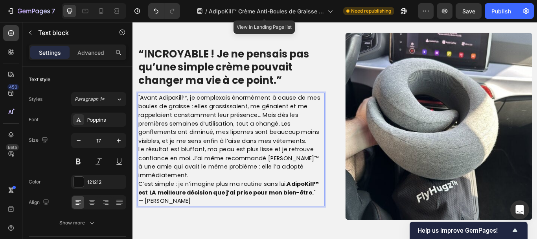
click at [299, 126] on p ""Avant AdipoKill™, je complexais énormément à cause de mes boules de graisse : …" at bounding box center [247, 135] width 216 height 60
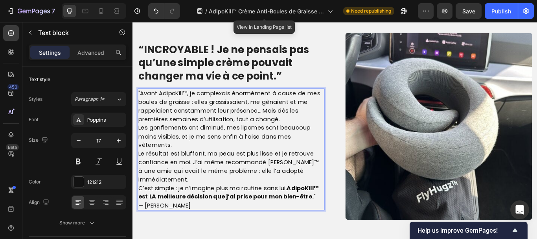
scroll to position [927, 0]
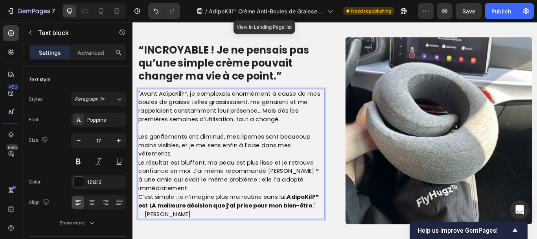
click at [196, 196] on p "Le résultat est bluffant, ma peau est plus lisse et je retrouve confiance en mo…" at bounding box center [247, 201] width 216 height 40
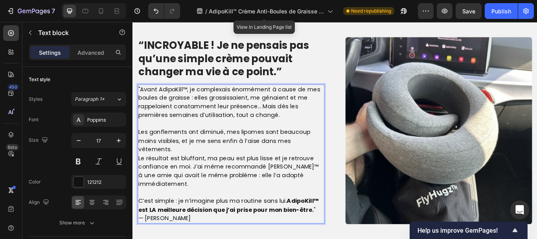
scroll to position [921, 0]
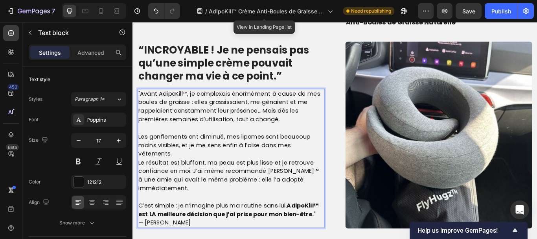
click at [176, 117] on p ""Avant AdipoKill™, je complexais énormément à cause de mes boules de graisse : …" at bounding box center [247, 121] width 216 height 40
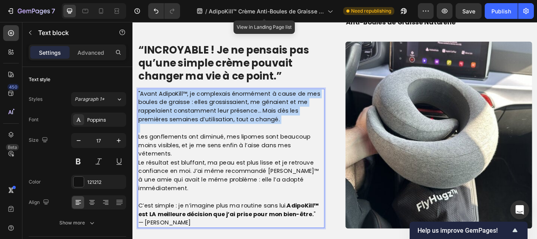
click at [176, 117] on p ""Avant AdipoKill™, je complexais énormément à cause de mes boules de graisse : …" at bounding box center [247, 121] width 216 height 40
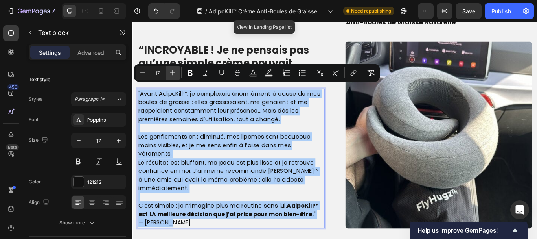
click at [173, 71] on icon "Editor contextual toolbar" at bounding box center [172, 72] width 5 height 5
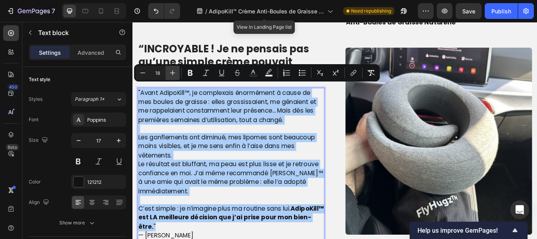
click at [173, 71] on icon "Editor contextual toolbar" at bounding box center [172, 72] width 5 height 5
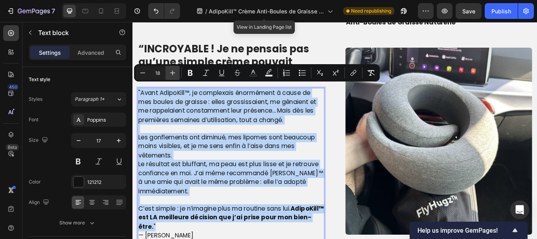
type input "19"
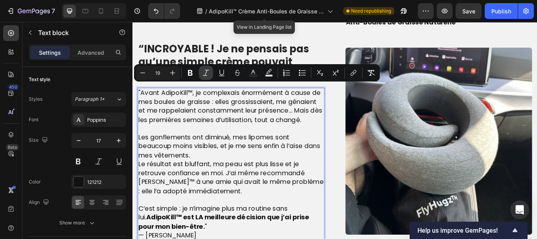
click at [205, 72] on icon "Editor contextual toolbar" at bounding box center [206, 73] width 8 height 8
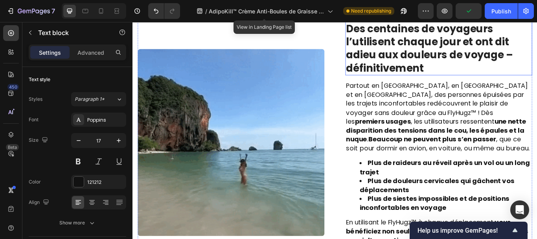
scroll to position [1222, 0]
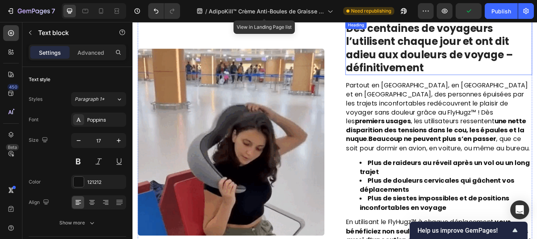
click at [421, 64] on strong "Des centaines de voyageurs l’utilisent chaque jour et ont dit adieu aux douleur…" at bounding box center [479, 52] width 195 height 63
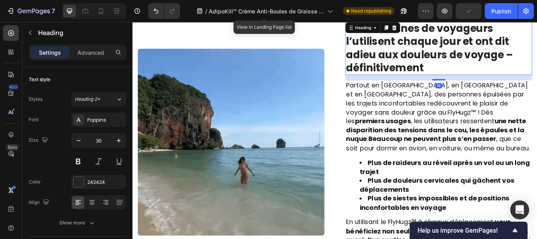
click at [421, 64] on strong "Des centaines de voyageurs l’utilisent chaque jour et ont dit adieu aux douleur…" at bounding box center [479, 52] width 195 height 63
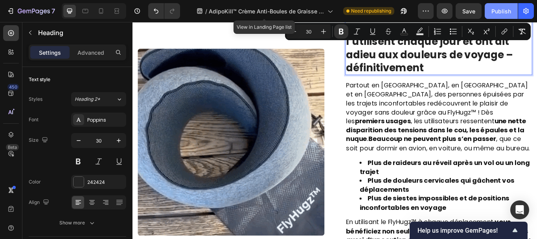
click at [502, 8] on div "Publish" at bounding box center [502, 11] width 20 height 8
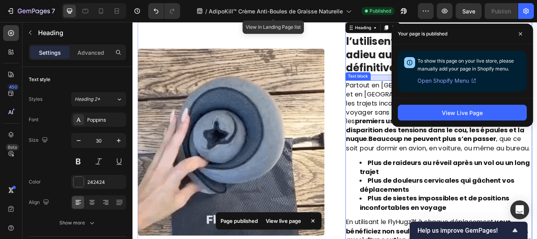
click at [388, 103] on span "Partout en [GEOGRAPHIC_DATA], en [GEOGRAPHIC_DATA] et en [GEOGRAPHIC_DATA], des…" at bounding box center [489, 132] width 214 height 84
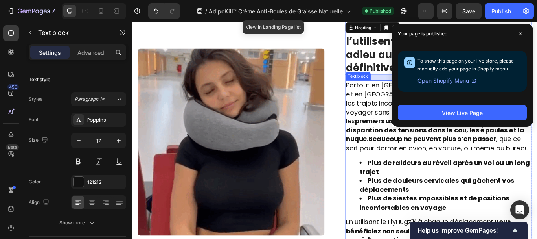
click at [388, 103] on span "Partout en [GEOGRAPHIC_DATA], en [GEOGRAPHIC_DATA] et en [GEOGRAPHIC_DATA], des…" at bounding box center [489, 132] width 214 height 84
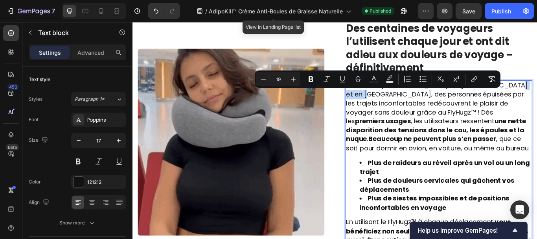
click at [388, 103] on span "Partout en [GEOGRAPHIC_DATA], en [GEOGRAPHIC_DATA] et en [GEOGRAPHIC_DATA], des…" at bounding box center [489, 132] width 214 height 84
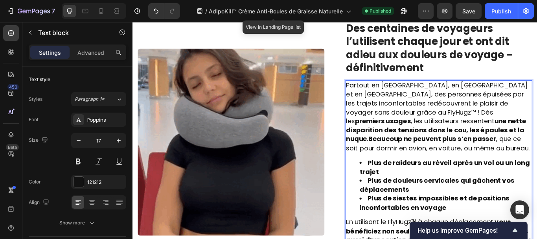
click at [388, 103] on span "Partout en [GEOGRAPHIC_DATA], en [GEOGRAPHIC_DATA] et en [GEOGRAPHIC_DATA], des…" at bounding box center [489, 132] width 214 height 84
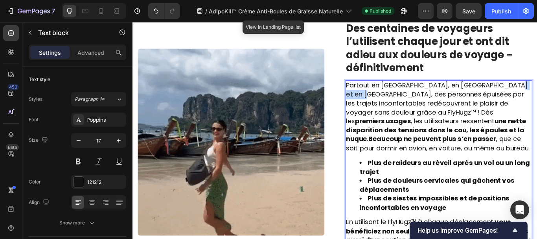
click at [388, 103] on span "Partout en [GEOGRAPHIC_DATA], en [GEOGRAPHIC_DATA] et en [GEOGRAPHIC_DATA], des…" at bounding box center [489, 132] width 214 height 84
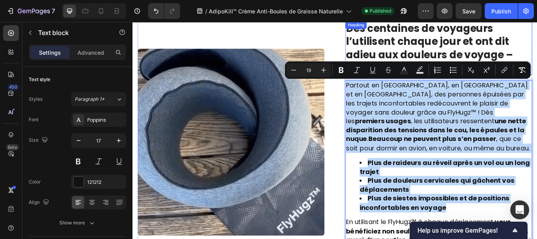
click at [408, 32] on div "⁠⁠⁠⁠⁠⁠⁠ Des centaines de voyageurs l’utilisent chaque jour et ont dit adieu aux…" at bounding box center [490, 52] width 218 height 63
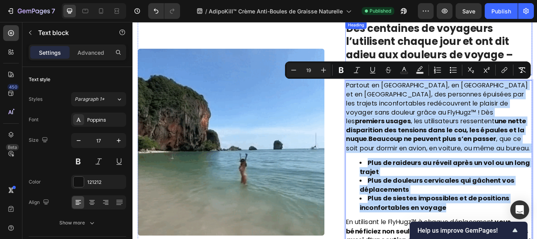
click at [406, 30] on div "Heading" at bounding box center [393, 25] width 25 height 9
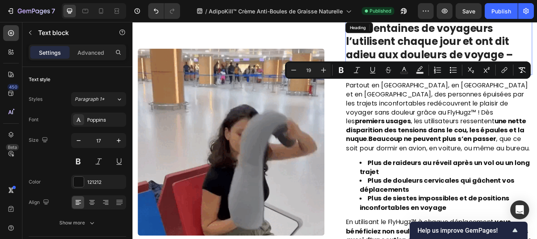
click at [408, 32] on div "Heading" at bounding box center [397, 28] width 32 height 13
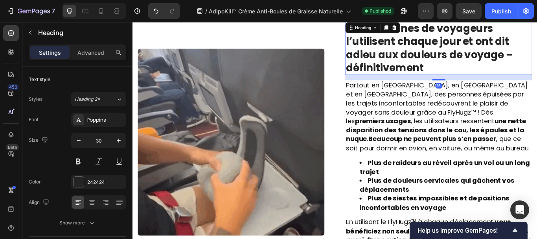
scroll to position [1221, 0]
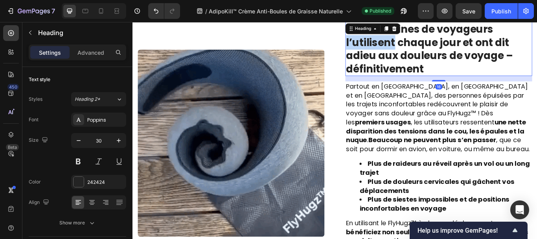
click at [418, 49] on strong "Des centaines de voyageurs l’utilisent chaque jour et ont dit adieu aux douleur…" at bounding box center [479, 53] width 195 height 63
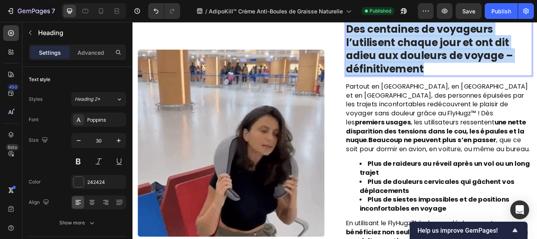
click at [418, 49] on strong "Des centaines de voyageurs l’utilisent chaque jour et ont dit adieu aux douleur…" at bounding box center [479, 53] width 195 height 63
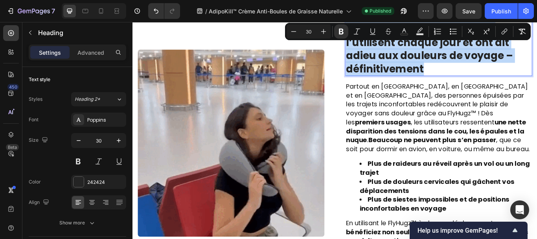
click at [418, 49] on strong "Des centaines de voyageurs l’utilisent chaque jour et ont dit adieu aux douleur…" at bounding box center [479, 53] width 195 height 63
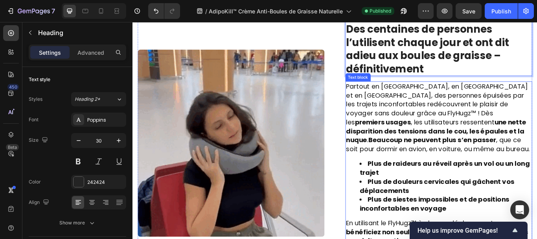
click at [390, 100] on span "Partout en [GEOGRAPHIC_DATA], en [GEOGRAPHIC_DATA] et en [GEOGRAPHIC_DATA], des…" at bounding box center [489, 134] width 214 height 84
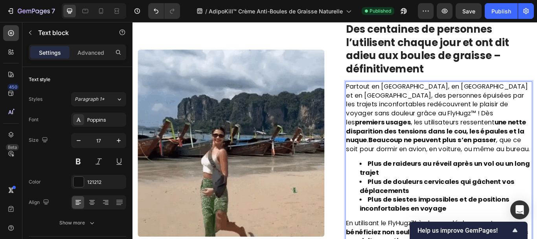
click at [390, 107] on span "Partout en [GEOGRAPHIC_DATA], en [GEOGRAPHIC_DATA] et en [GEOGRAPHIC_DATA], des…" at bounding box center [489, 134] width 214 height 84
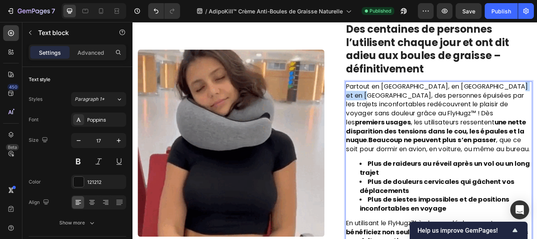
click at [390, 107] on span "Partout en [GEOGRAPHIC_DATA], en [GEOGRAPHIC_DATA] et en [GEOGRAPHIC_DATA], des…" at bounding box center [489, 134] width 214 height 84
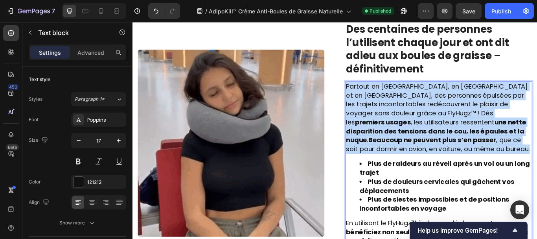
click at [390, 107] on span "Partout en [GEOGRAPHIC_DATA], en [GEOGRAPHIC_DATA] et en [GEOGRAPHIC_DATA], des…" at bounding box center [489, 134] width 214 height 84
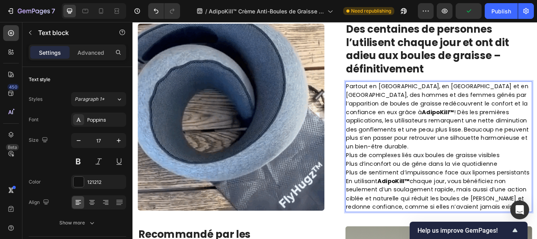
scroll to position [1223, 0]
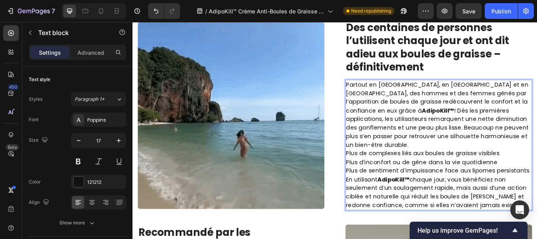
click at [537, 157] on p "Partout en [GEOGRAPHIC_DATA], en [GEOGRAPHIC_DATA] et en [GEOGRAPHIC_DATA], des…" at bounding box center [490, 130] width 216 height 80
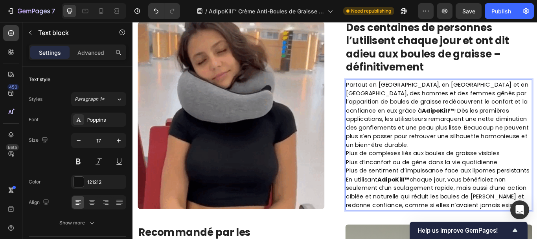
scroll to position [1221, 0]
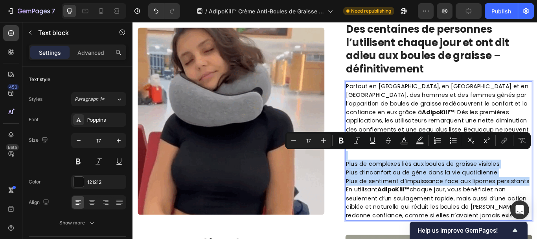
drag, startPoint x: 381, startPoint y: 172, endPoint x: 589, endPoint y: 200, distance: 209.6
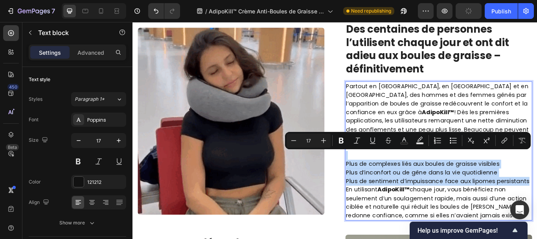
click at [537, 200] on div "Partout en [GEOGRAPHIC_DATA], en [GEOGRAPHIC_DATA] et en [GEOGRAPHIC_DATA], des…" at bounding box center [490, 172] width 218 height 162
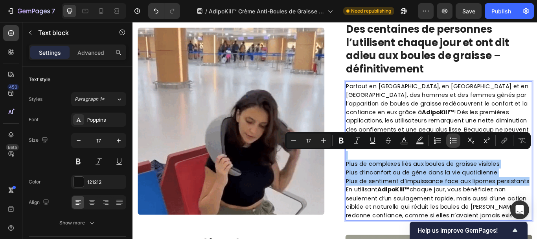
click at [454, 137] on icon "Editor contextual toolbar" at bounding box center [454, 141] width 8 height 8
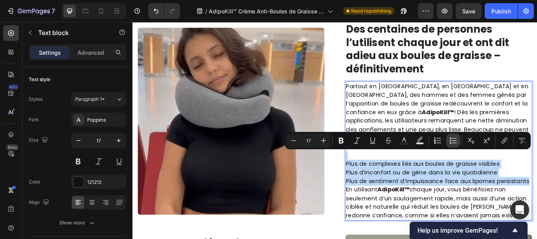
type input "17"
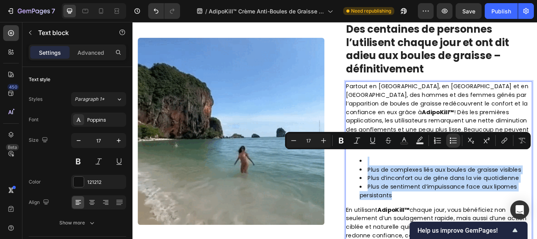
click at [382, 202] on ul "Plus de complexes liés aux boules de graisse visibles Plus d’inconfort ou de gê…" at bounding box center [490, 204] width 216 height 50
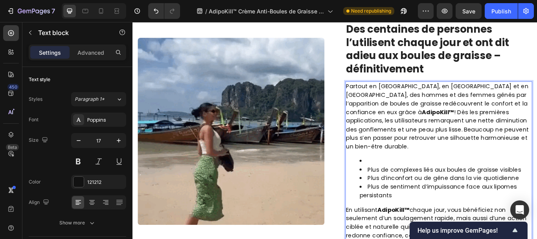
click at [402, 179] on li "Rich Text Editor. Editing area: main" at bounding box center [497, 184] width 201 height 10
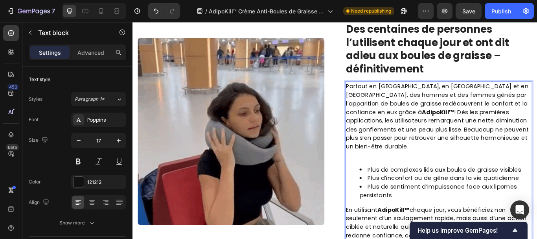
click at [402, 199] on li "Plus d’inconfort ou de gêne dans la vie quotidienne" at bounding box center [497, 204] width 201 height 10
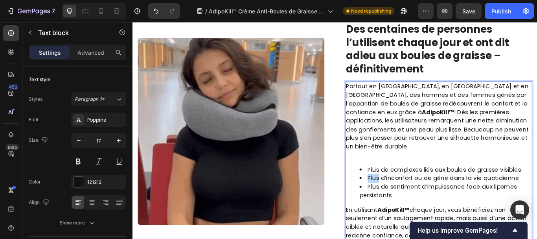
click at [402, 199] on li "Plus d’inconfort ou de gêne dans la vie quotidienne" at bounding box center [497, 204] width 201 height 10
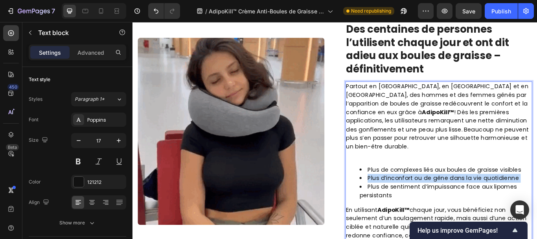
click at [402, 199] on li "Plus d’inconfort ou de gêne dans la vie quotidienne" at bounding box center [497, 204] width 201 height 10
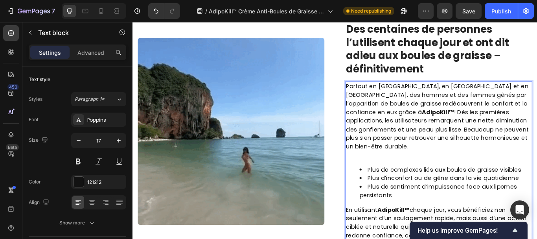
click at [402, 199] on li "Plus d’inconfort ou de gêne dans la vie quotidienne" at bounding box center [497, 204] width 201 height 10
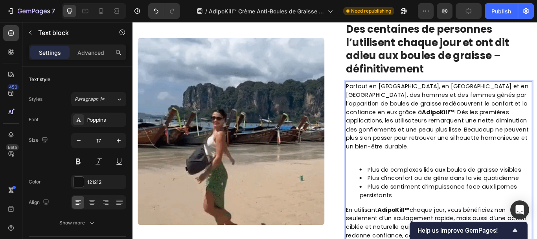
click at [393, 189] on ul "Plus de complexes liés aux boules de graisse visibles Plus d’inconfort ou de gê…" at bounding box center [490, 209] width 216 height 40
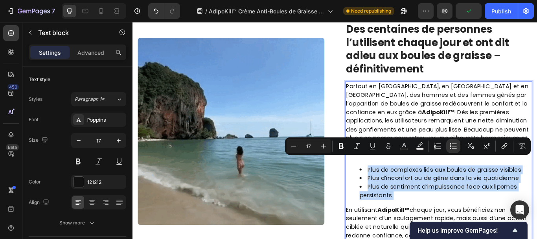
drag, startPoint x: 393, startPoint y: 179, endPoint x: 434, endPoint y: 217, distance: 56.2
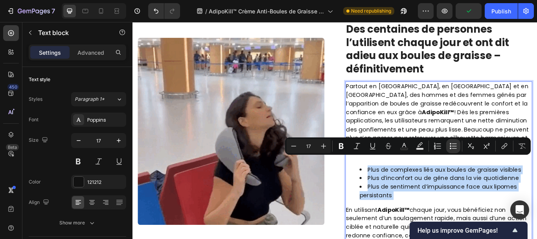
click at [434, 217] on ul "Plus de complexes liés aux boules de graisse visibles Plus d’inconfort ou de gê…" at bounding box center [490, 209] width 216 height 40
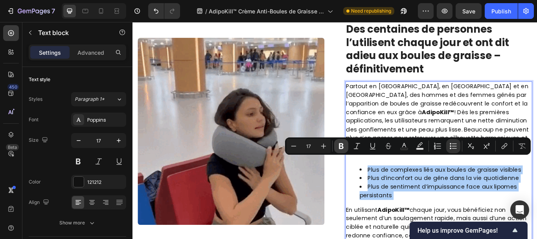
click at [342, 145] on icon "Editor contextual toolbar" at bounding box center [342, 146] width 8 height 8
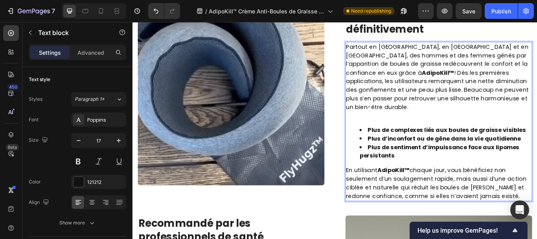
scroll to position [1268, 0]
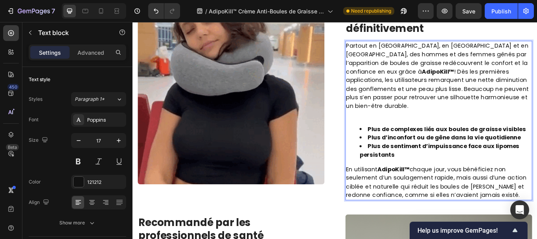
click at [426, 79] on p "Partout en [GEOGRAPHIC_DATA], en [GEOGRAPHIC_DATA] et en [GEOGRAPHIC_DATA], des…" at bounding box center [490, 85] width 216 height 80
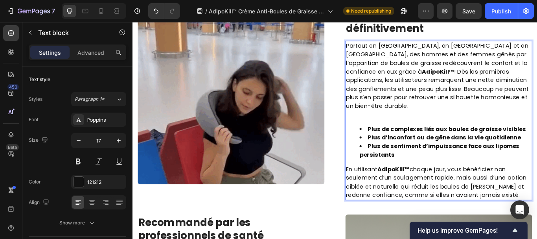
click at [426, 79] on p "Partout en [GEOGRAPHIC_DATA], en [GEOGRAPHIC_DATA] et en [GEOGRAPHIC_DATA], des…" at bounding box center [490, 85] width 216 height 80
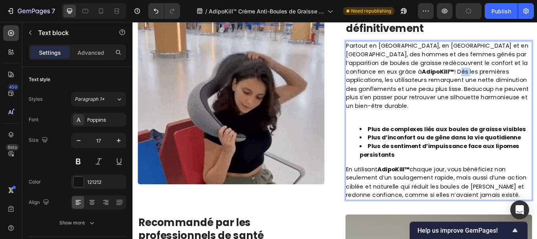
click at [401, 60] on p "Partout en [GEOGRAPHIC_DATA], en [GEOGRAPHIC_DATA] et en [GEOGRAPHIC_DATA], des…" at bounding box center [490, 85] width 216 height 80
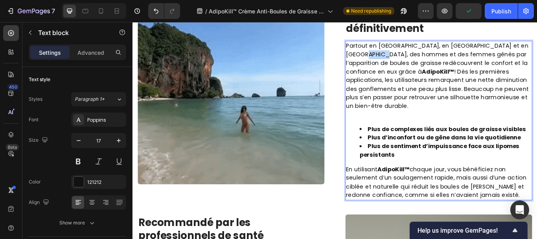
click at [401, 60] on p "Partout en [GEOGRAPHIC_DATA], en [GEOGRAPHIC_DATA] et en [GEOGRAPHIC_DATA], des…" at bounding box center [490, 85] width 216 height 80
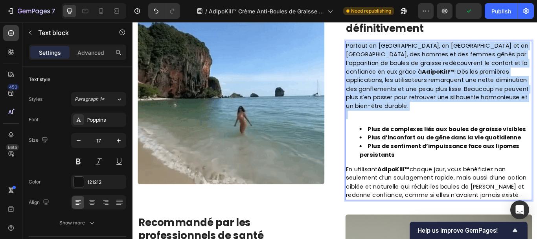
click at [401, 60] on p "Partout en [GEOGRAPHIC_DATA], en [GEOGRAPHIC_DATA] et en [GEOGRAPHIC_DATA], des…" at bounding box center [490, 85] width 216 height 80
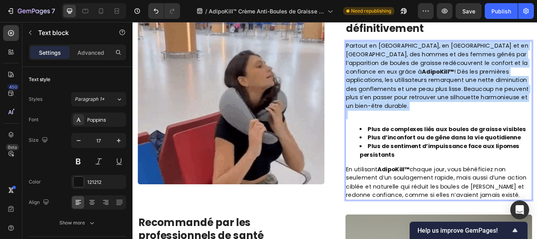
click at [398, 66] on p "Partout en [GEOGRAPHIC_DATA], en [GEOGRAPHIC_DATA] et en [GEOGRAPHIC_DATA], des…" at bounding box center [490, 85] width 216 height 80
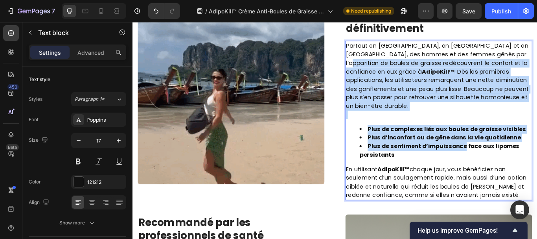
drag, startPoint x: 398, startPoint y: 66, endPoint x: 495, endPoint y: 146, distance: 126.1
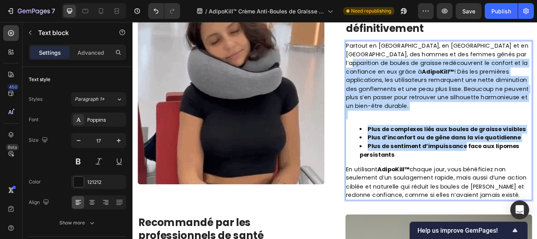
click at [495, 146] on div "Partout en [GEOGRAPHIC_DATA], en [GEOGRAPHIC_DATA] et en [GEOGRAPHIC_DATA], des…" at bounding box center [490, 137] width 218 height 186
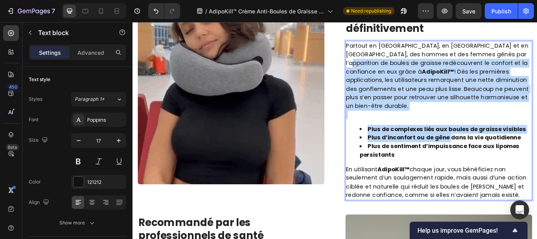
click at [495, 152] on strong "Plus d’inconfort ou de gêne dans la vie quotidienne" at bounding box center [496, 156] width 179 height 9
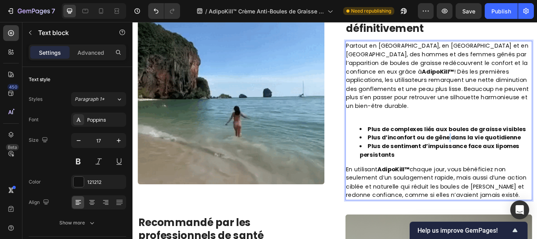
click at [495, 152] on strong "Plus d’inconfort ou de gêne dans la vie quotidienne" at bounding box center [496, 156] width 179 height 9
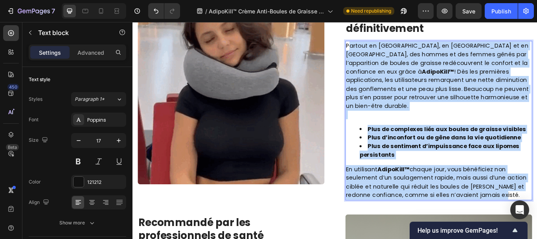
drag, startPoint x: 383, startPoint y: 46, endPoint x: 562, endPoint y: 211, distance: 243.3
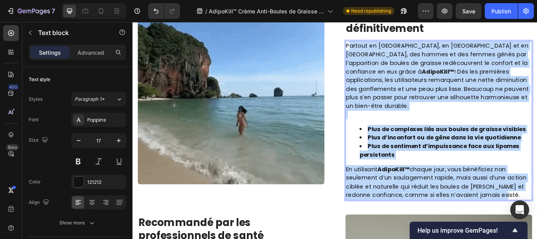
click at [537, 211] on div "Partout en [GEOGRAPHIC_DATA], en [GEOGRAPHIC_DATA] et en [GEOGRAPHIC_DATA], des…" at bounding box center [490, 137] width 218 height 186
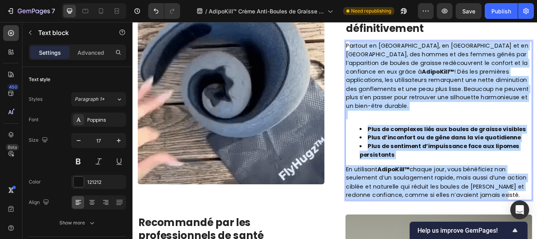
click at [447, 125] on p "Rich Text Editor. Editing area: main" at bounding box center [490, 130] width 216 height 10
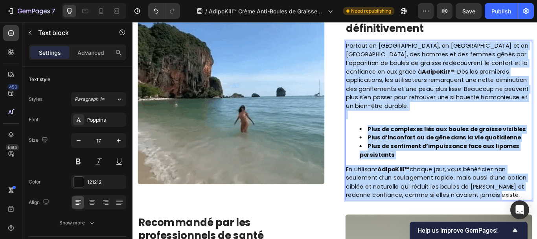
drag, startPoint x: 380, startPoint y: 46, endPoint x: 540, endPoint y: 211, distance: 230.1
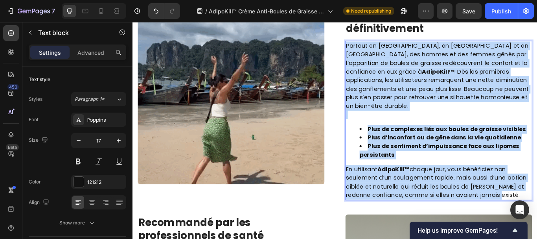
click at [537, 211] on div "Partout en [GEOGRAPHIC_DATA], en [GEOGRAPHIC_DATA] et en [GEOGRAPHIC_DATA], des…" at bounding box center [490, 137] width 218 height 186
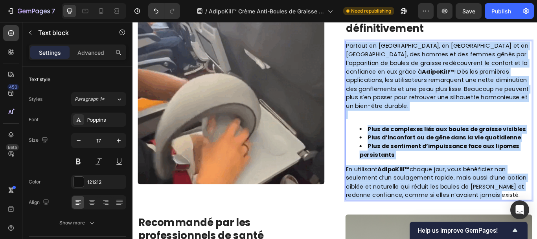
drag, startPoint x: 485, startPoint y: 63, endPoint x: 532, endPoint y: 70, distance: 47.8
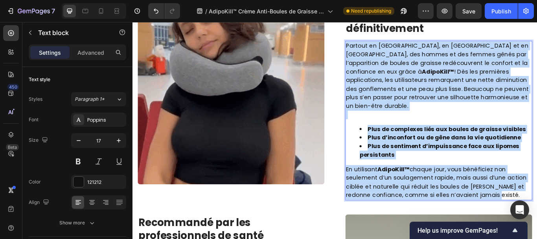
click at [532, 70] on p "Partout en [GEOGRAPHIC_DATA], en [GEOGRAPHIC_DATA] et en [GEOGRAPHIC_DATA], des…" at bounding box center [490, 85] width 216 height 80
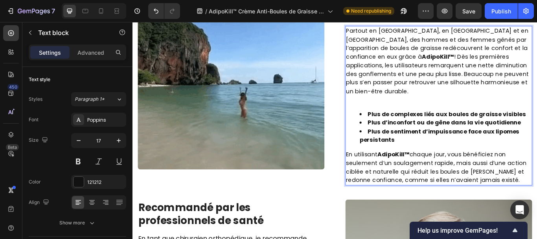
scroll to position [1284, 0]
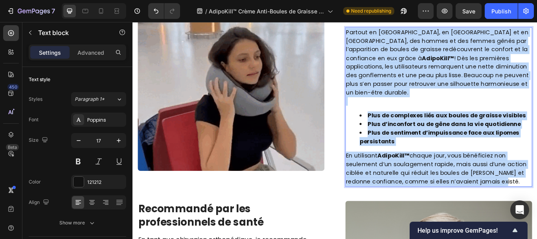
drag, startPoint x: 379, startPoint y: 30, endPoint x: 561, endPoint y: 200, distance: 249.4
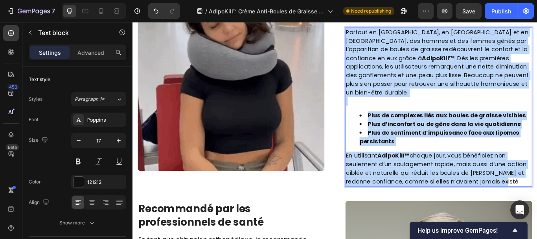
click at [537, 200] on div "Partout en [GEOGRAPHIC_DATA], en [GEOGRAPHIC_DATA] et en [GEOGRAPHIC_DATA], des…" at bounding box center [490, 121] width 218 height 186
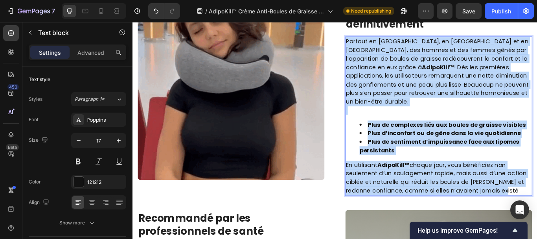
scroll to position [1287, 0]
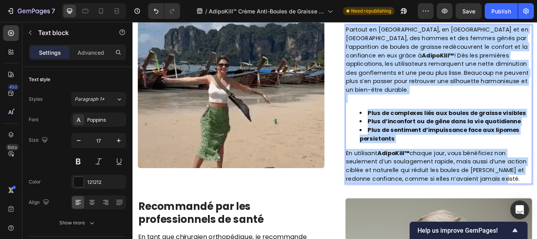
click at [485, 106] on p "Rich Text Editor. Editing area: main" at bounding box center [490, 111] width 216 height 10
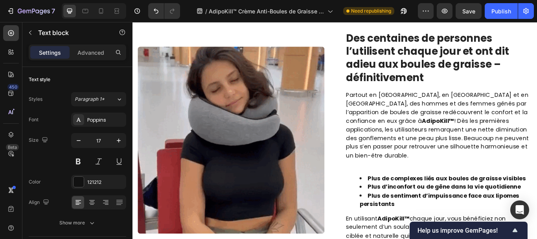
scroll to position [1260, 0]
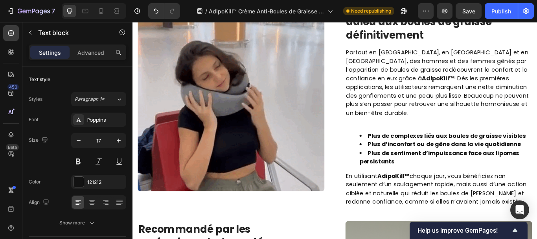
click at [382, 59] on p "Partout en [GEOGRAPHIC_DATA], en [GEOGRAPHIC_DATA] et en [GEOGRAPHIC_DATA], des…" at bounding box center [490, 93] width 216 height 80
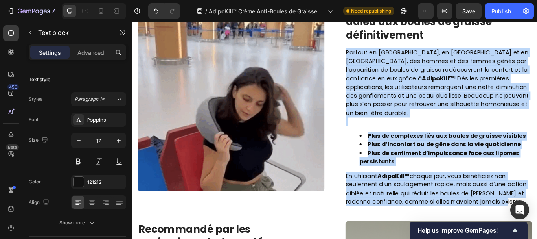
drag, startPoint x: 378, startPoint y: 59, endPoint x: 543, endPoint y: 220, distance: 230.1
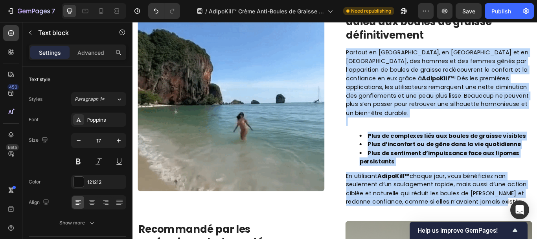
click at [537, 220] on div "Partout en [GEOGRAPHIC_DATA], en [GEOGRAPHIC_DATA] et en [GEOGRAPHIC_DATA], des…" at bounding box center [490, 145] width 218 height 186
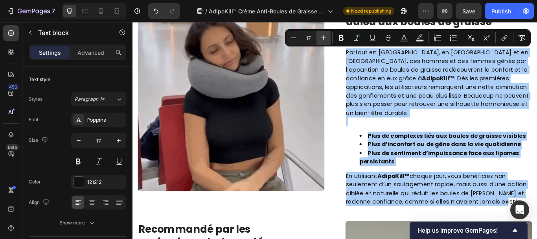
click at [324, 36] on icon "Editor contextual toolbar" at bounding box center [323, 37] width 5 height 5
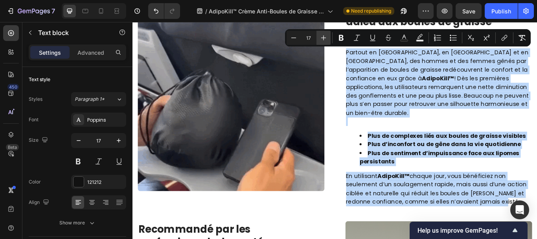
type input "18"
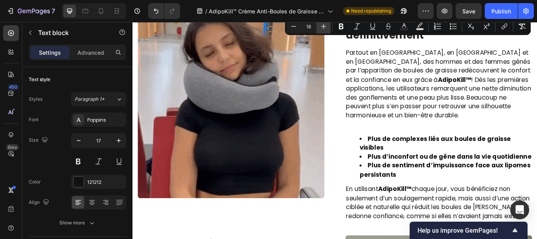
scroll to position [1273, 0]
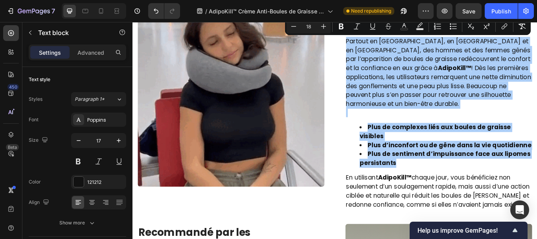
click at [323, 21] on div "7 Version history / AdipoKill™ Crème Anti-Boules de Graisse Naturelle Need repu…" at bounding box center [268, 11] width 537 height 22
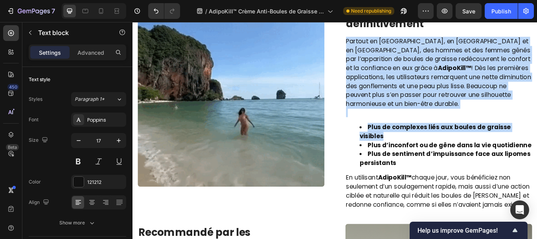
drag, startPoint x: 378, startPoint y: 43, endPoint x: 459, endPoint y: 192, distance: 169.5
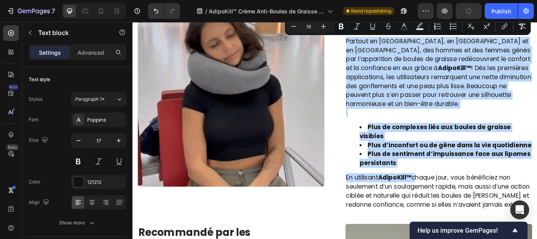
click at [391, 54] on span "Partout en [GEOGRAPHIC_DATA], en [GEOGRAPHIC_DATA] et en [GEOGRAPHIC_DATA], des…" at bounding box center [490, 80] width 216 height 83
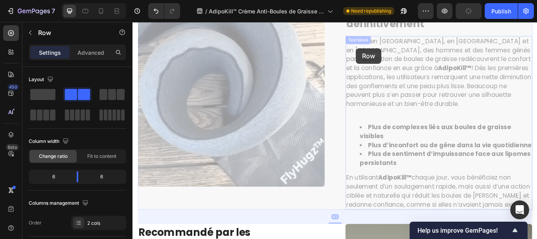
scroll to position [1259, 0]
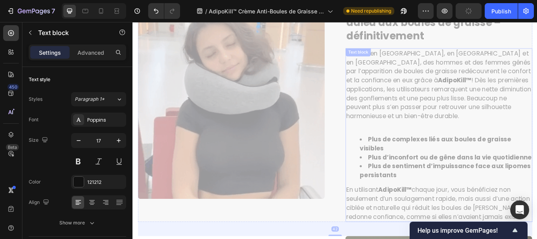
click at [133, 22] on span "Partout en [GEOGRAPHIC_DATA], en [GEOGRAPHIC_DATA] et en [GEOGRAPHIC_DATA], des…" at bounding box center [133, 22] width 0 height 0
